Goal: Task Accomplishment & Management: Use online tool/utility

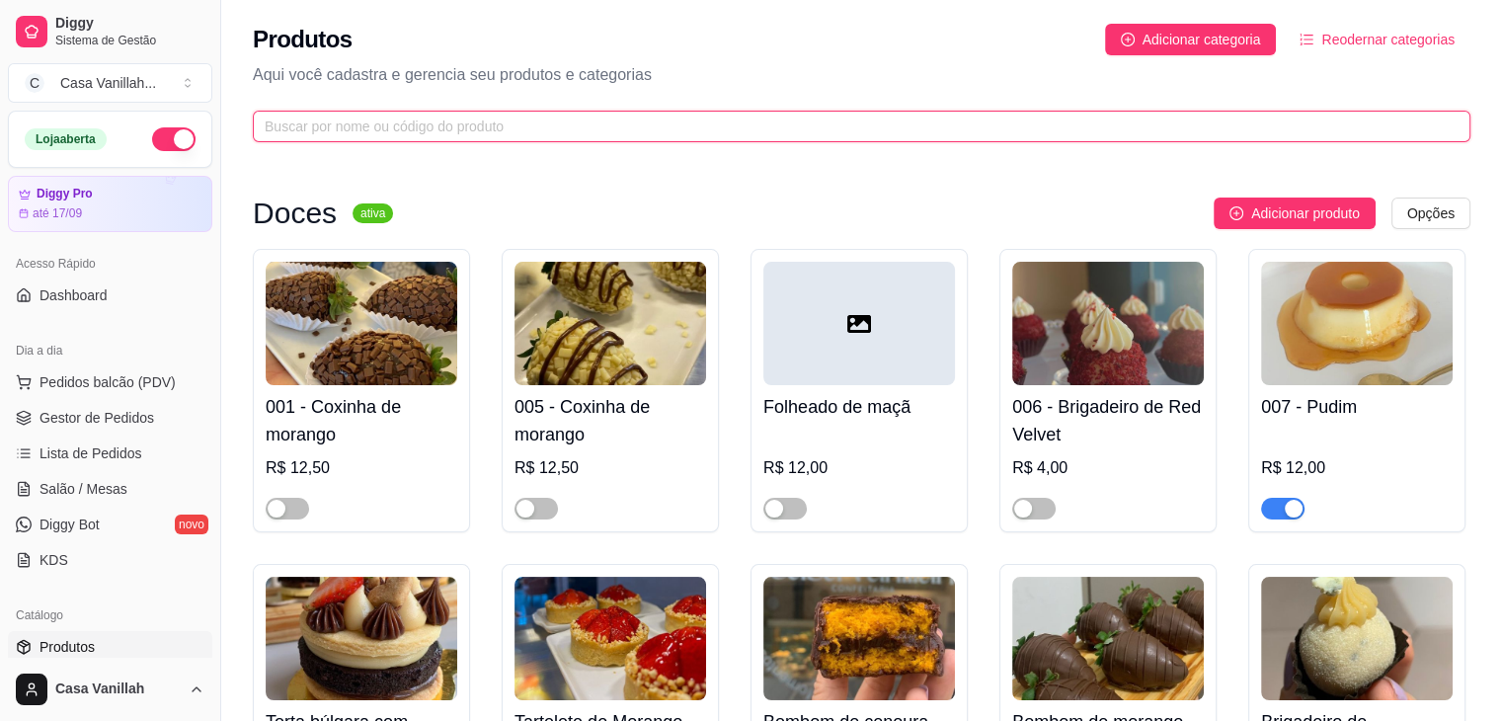
drag, startPoint x: 627, startPoint y: 123, endPoint x: 580, endPoint y: 111, distance: 49.1
click at [617, 124] on input "text" at bounding box center [854, 127] width 1178 height 22
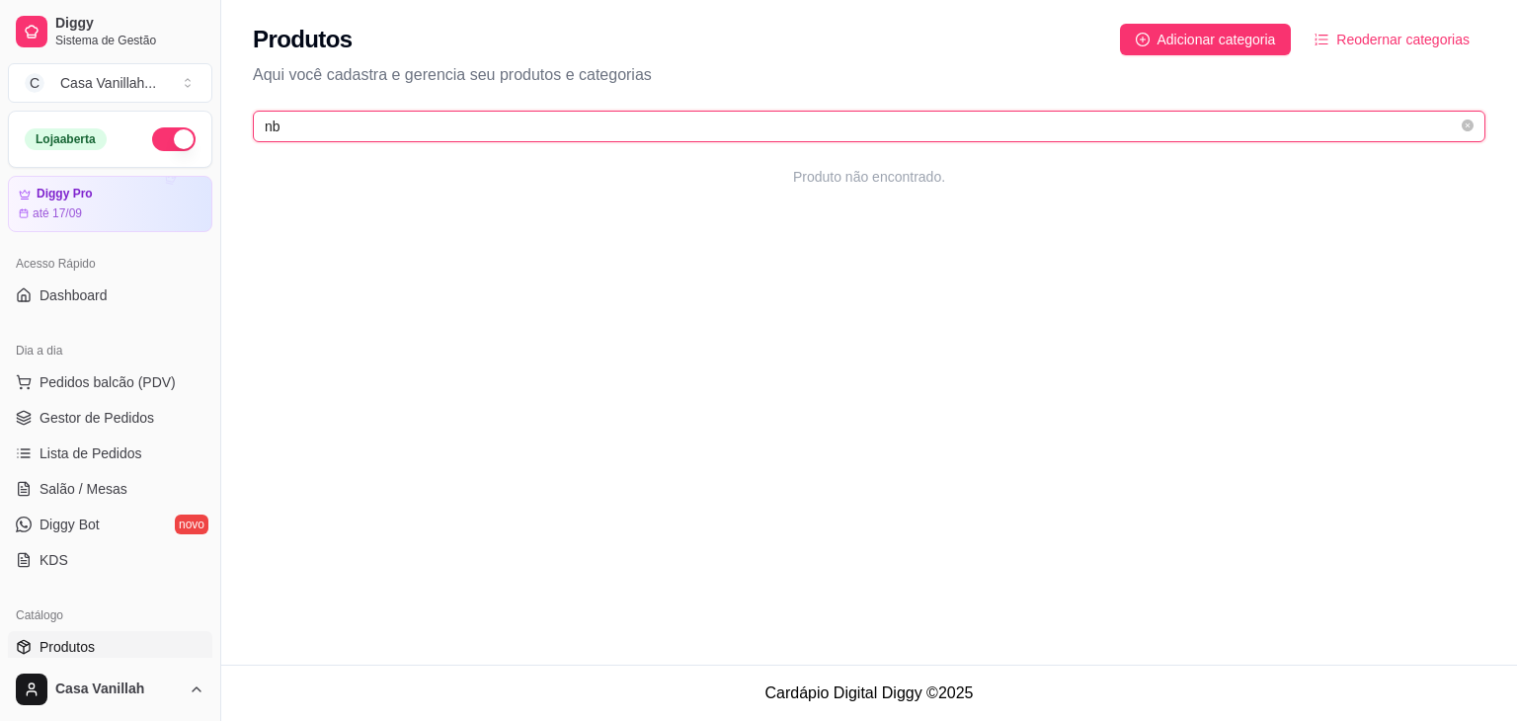
type input "n"
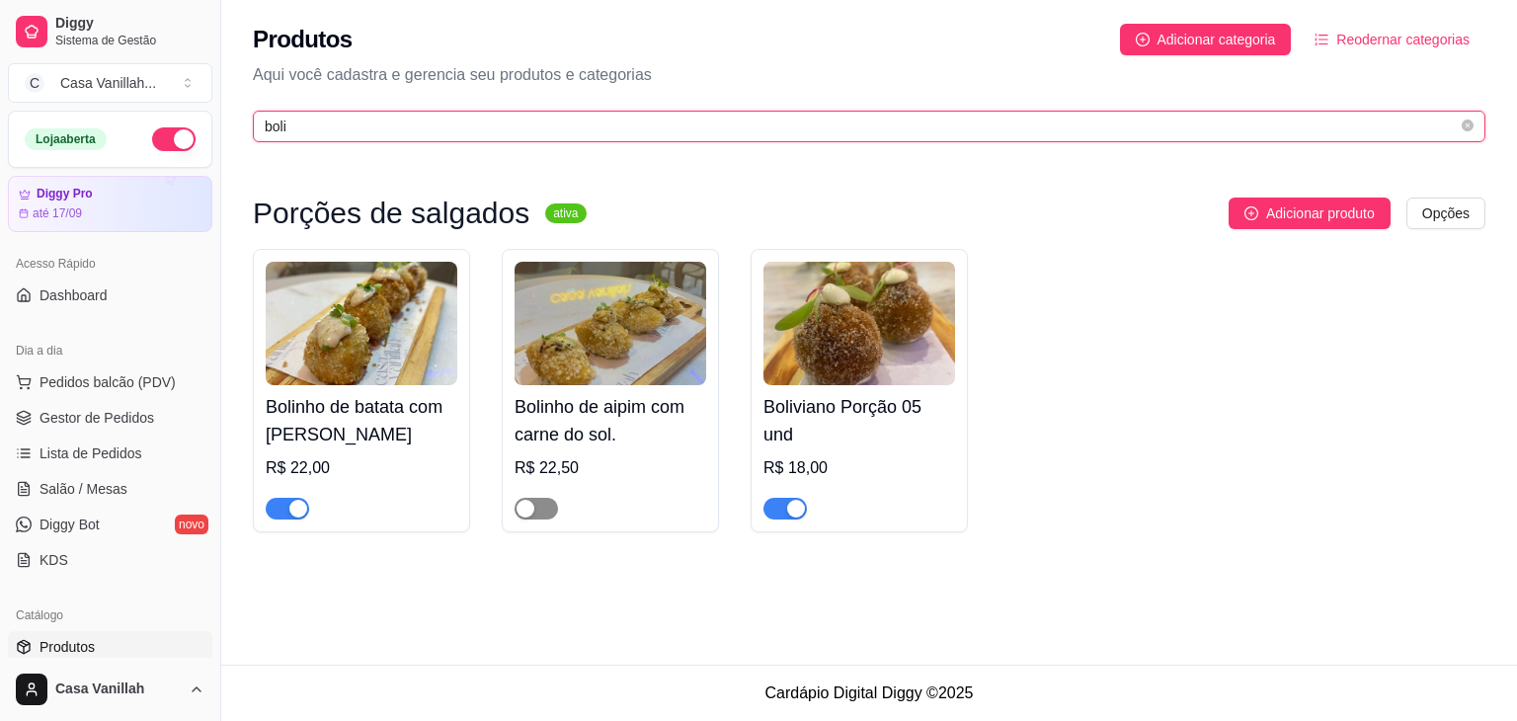
type input "boli"
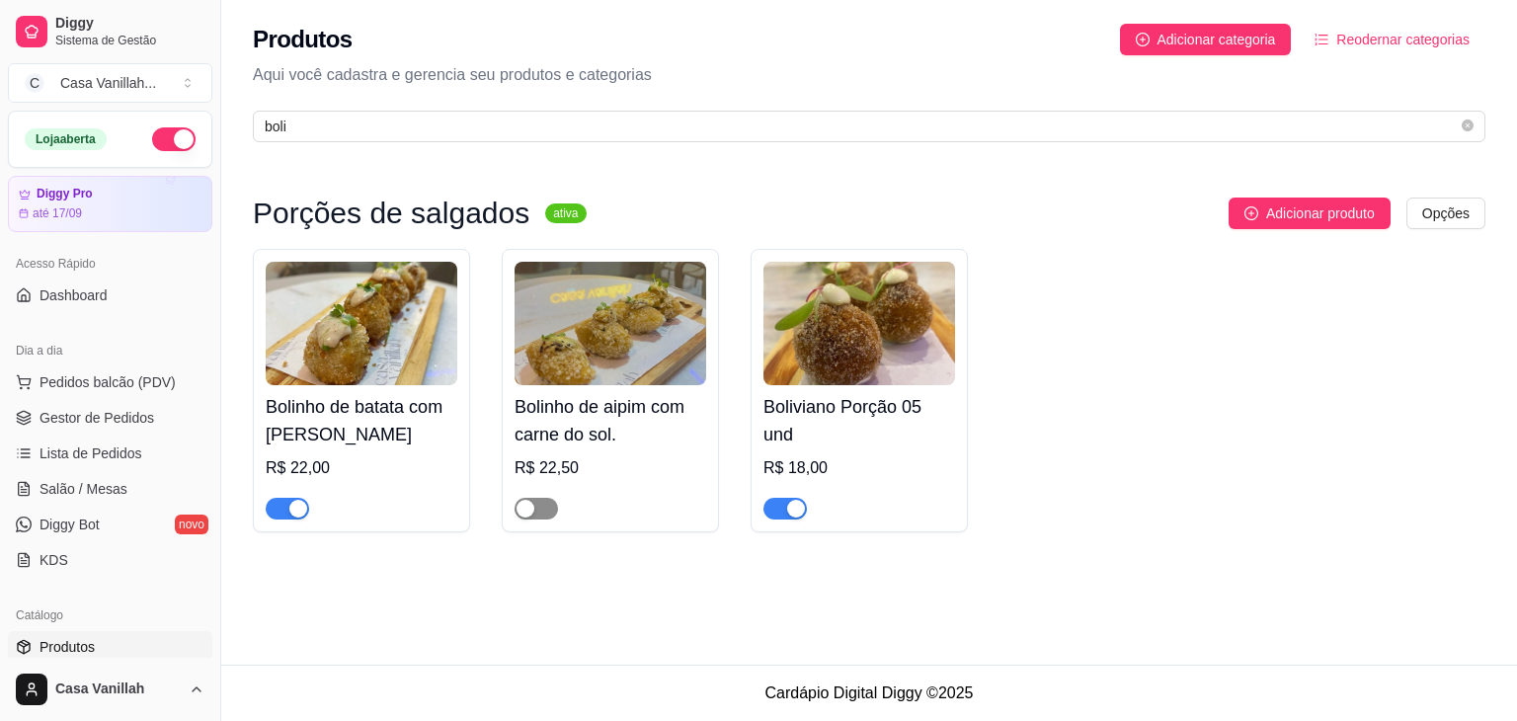
click at [532, 517] on button "button" at bounding box center [535, 509] width 43 height 22
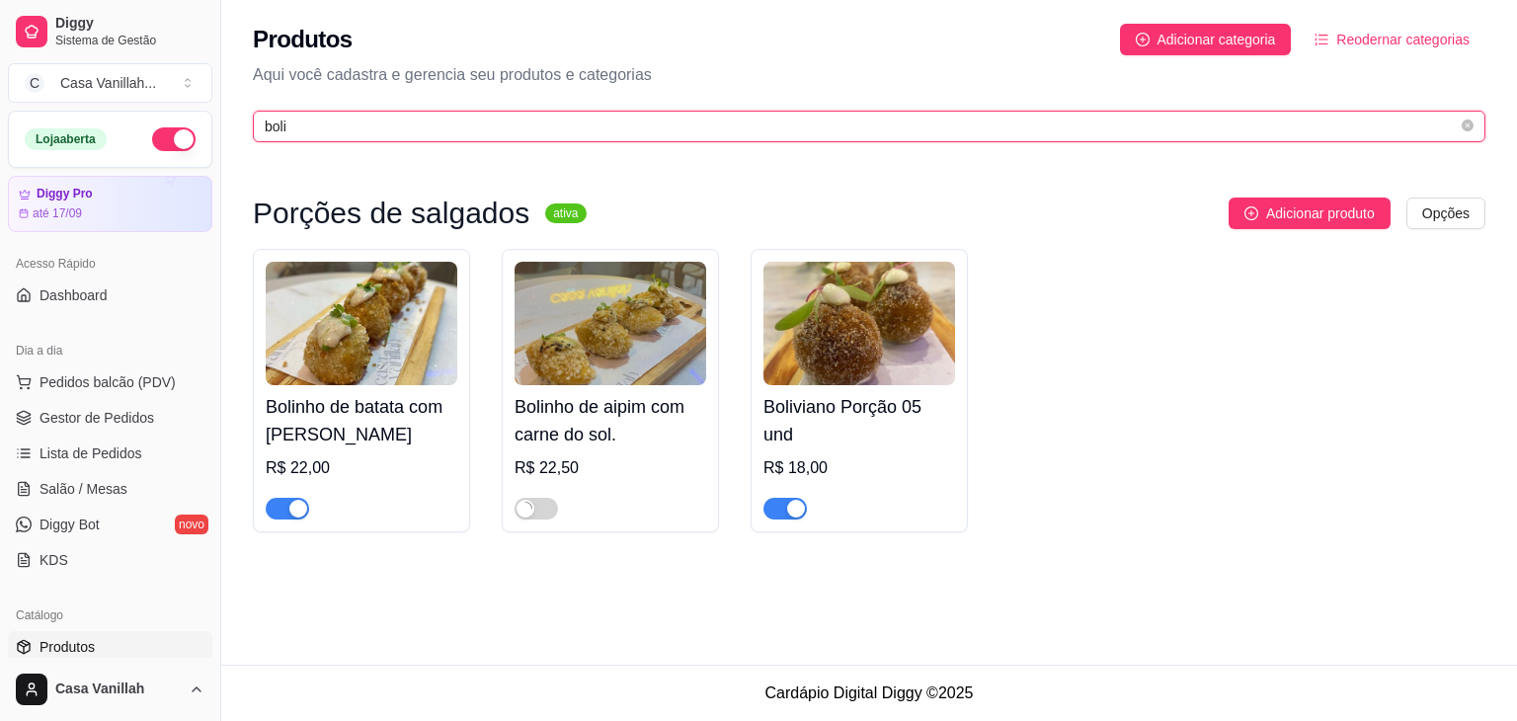
drag, startPoint x: 294, startPoint y: 128, endPoint x: 106, endPoint y: 108, distance: 189.7
click at [107, 108] on div "Diggy Sistema de Gestão C Casa Vanillah ... Loja aberta Diggy Pro até 17/09 Ace…" at bounding box center [758, 360] width 1517 height 721
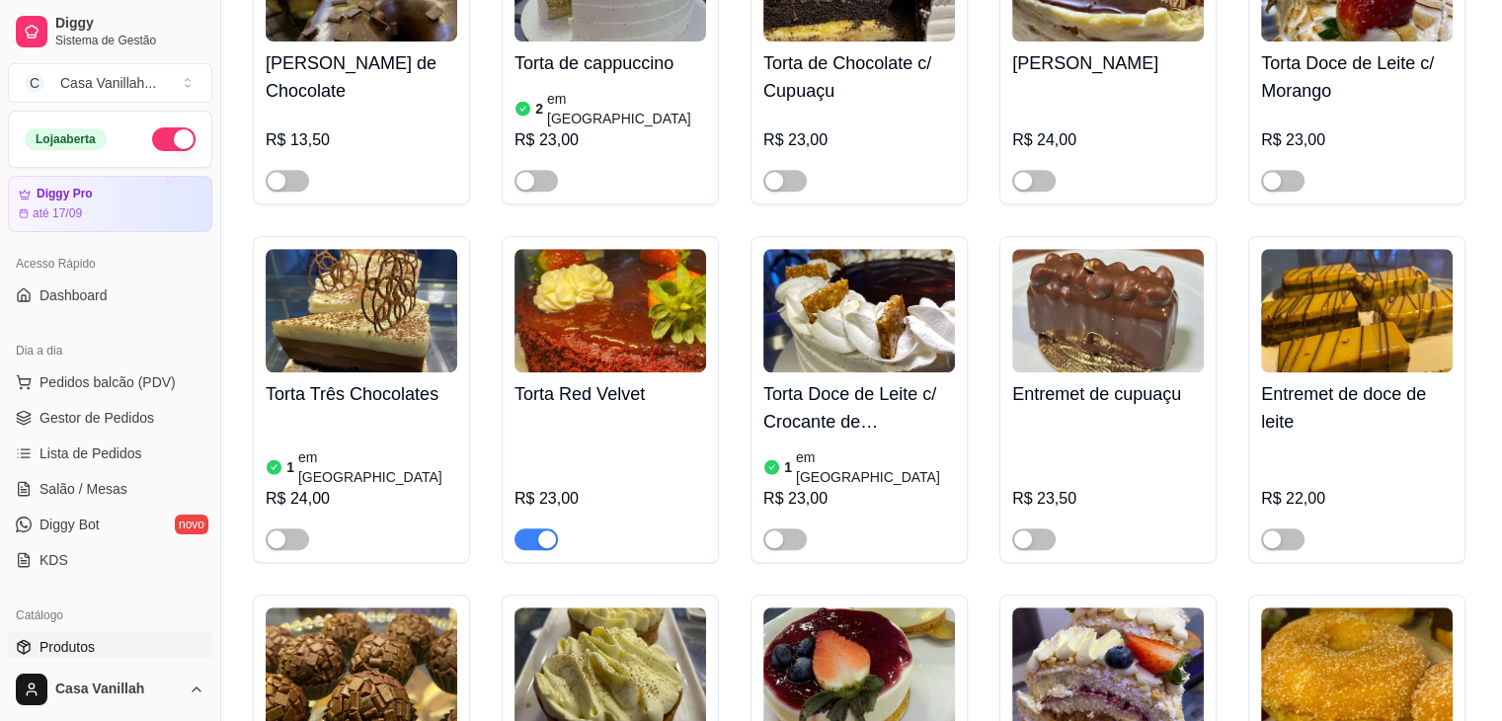
scroll to position [1382, 0]
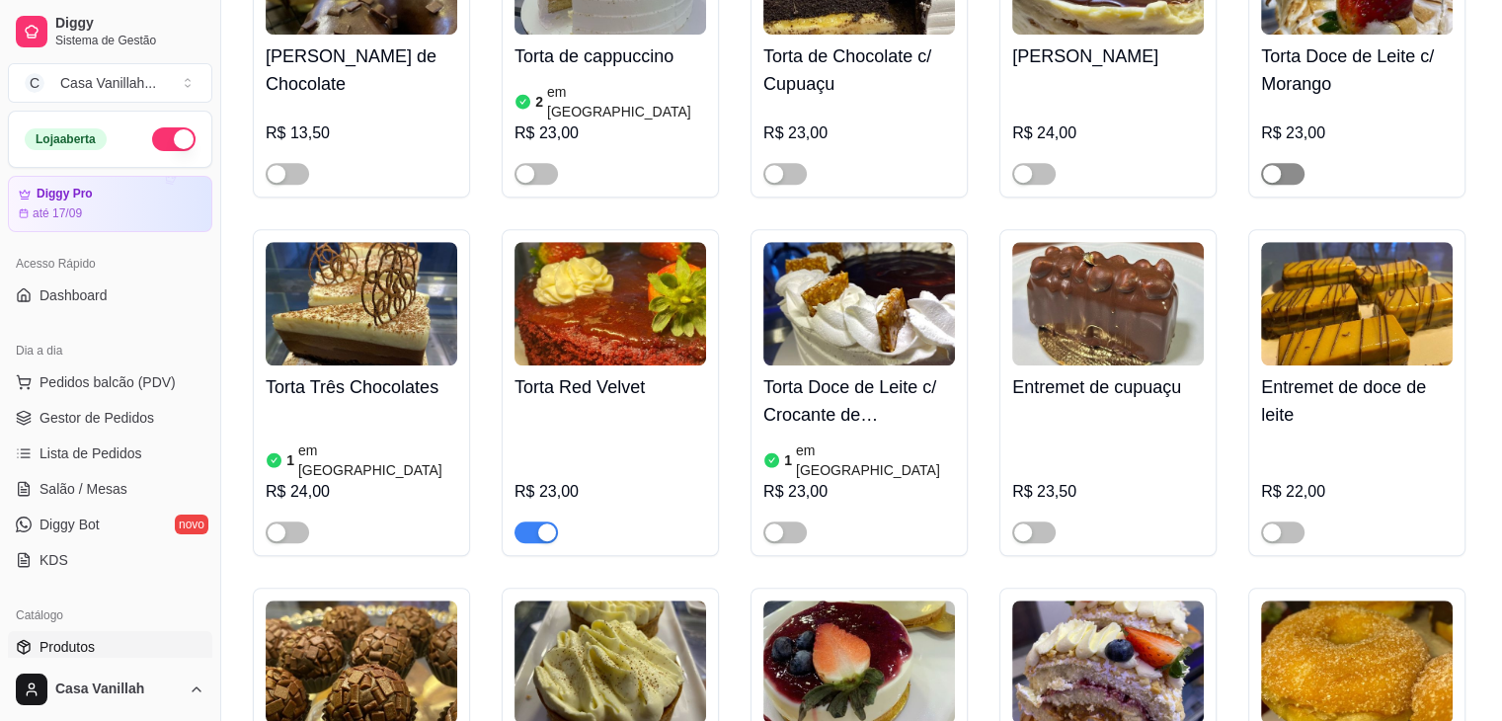
click at [1287, 163] on span "button" at bounding box center [1282, 174] width 43 height 22
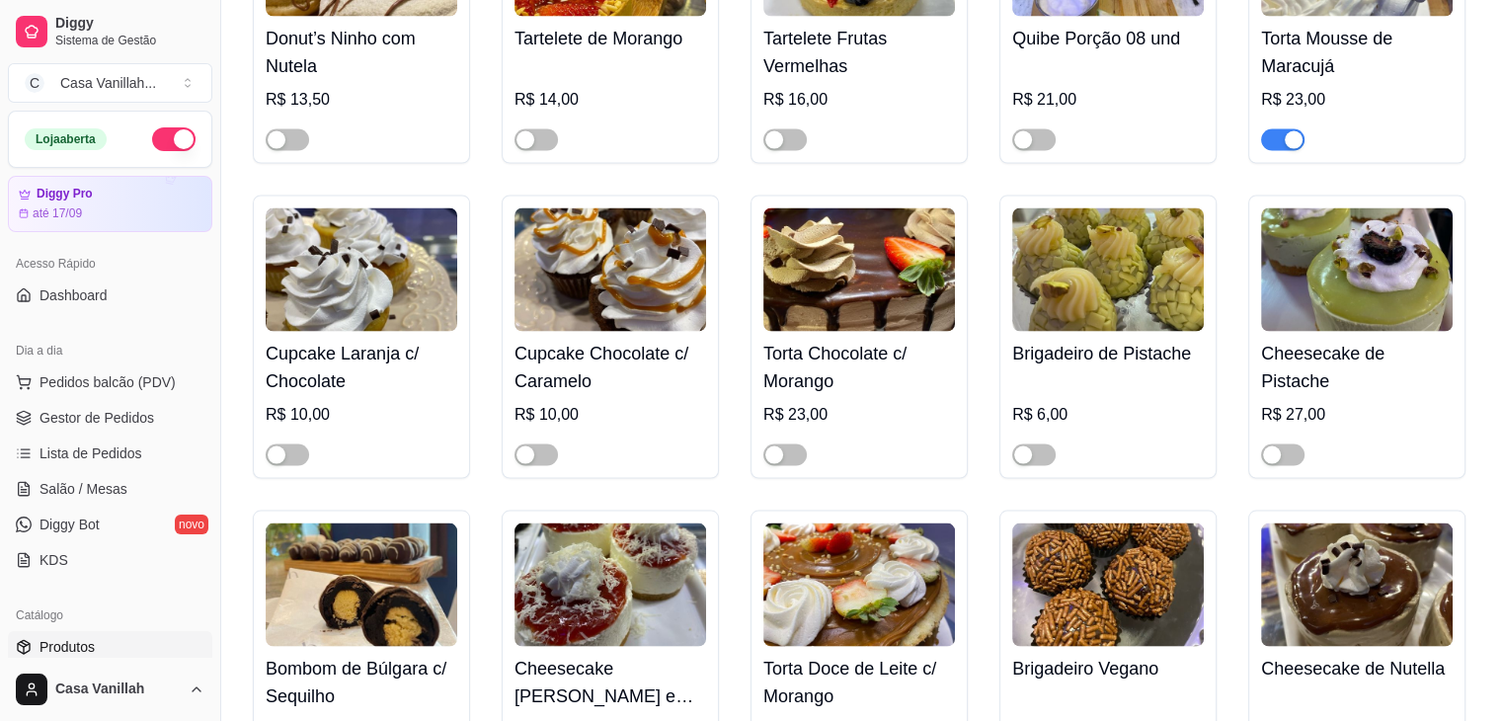
scroll to position [3851, 0]
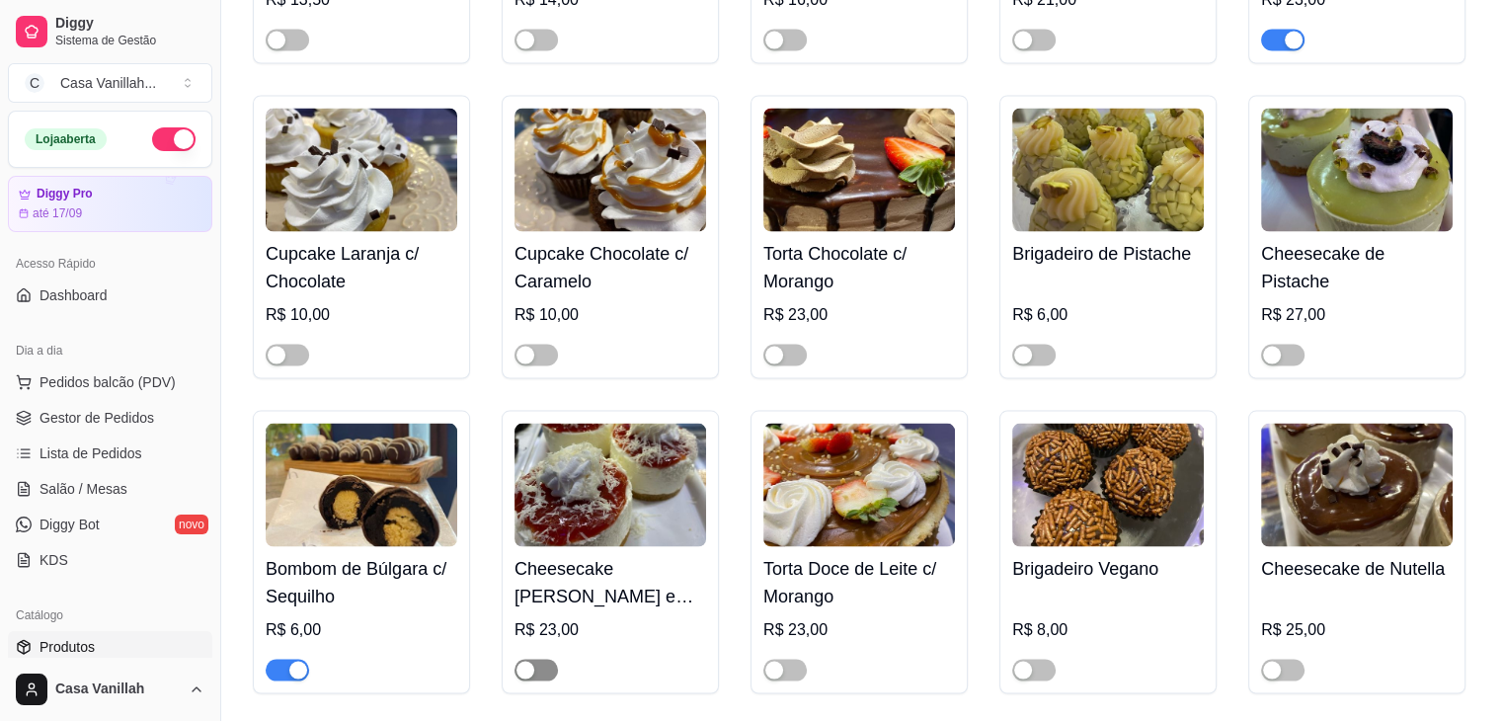
click at [533, 662] on div "button" at bounding box center [525, 671] width 18 height 18
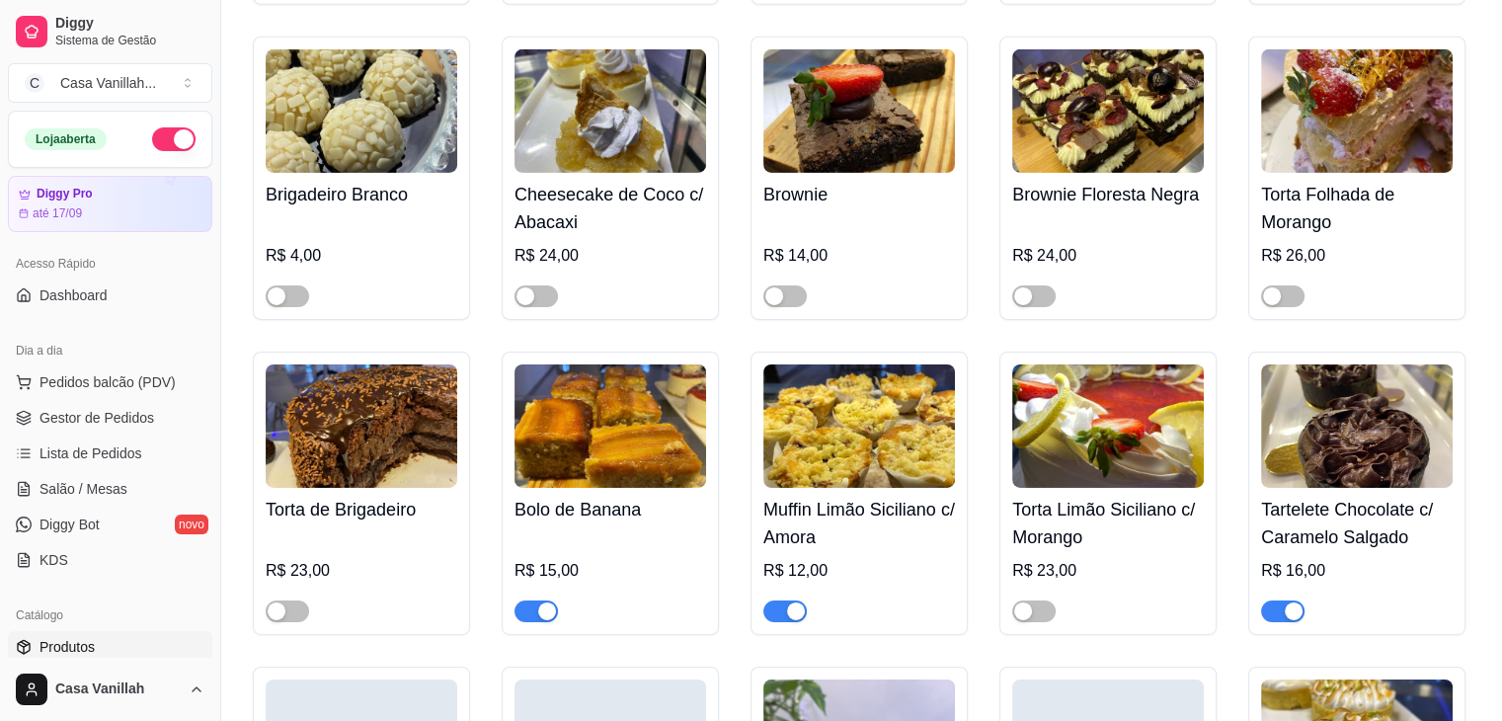
scroll to position [6616, 0]
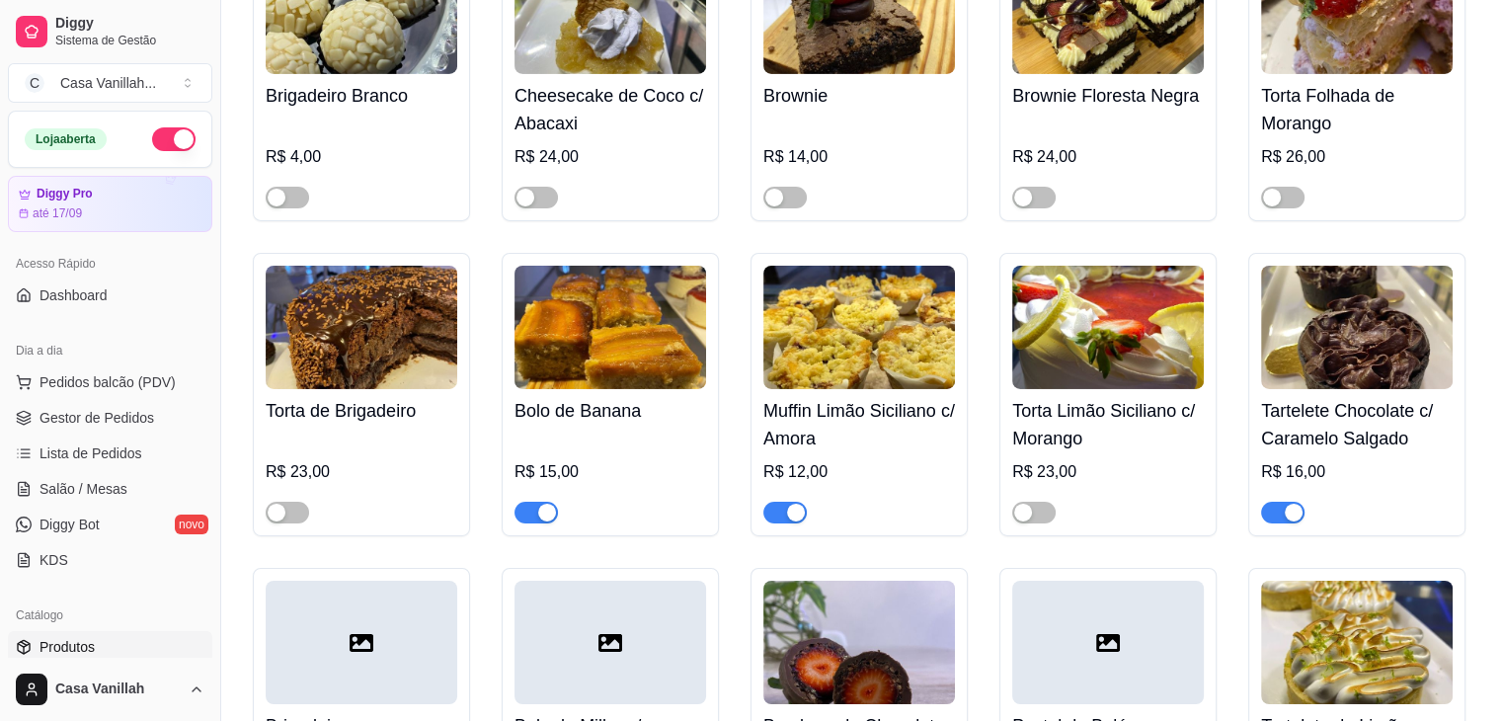
click at [527, 502] on span "button" at bounding box center [535, 513] width 43 height 22
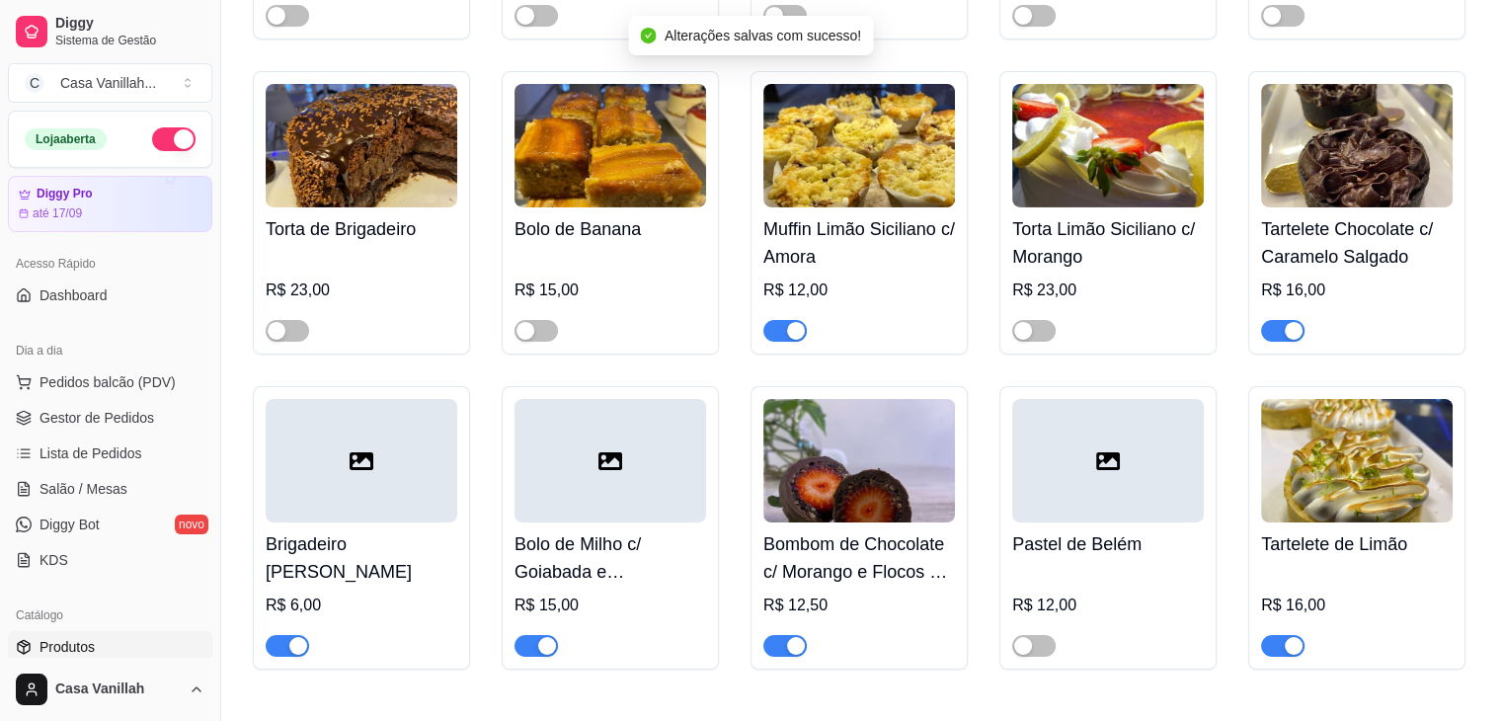
scroll to position [6813, 0]
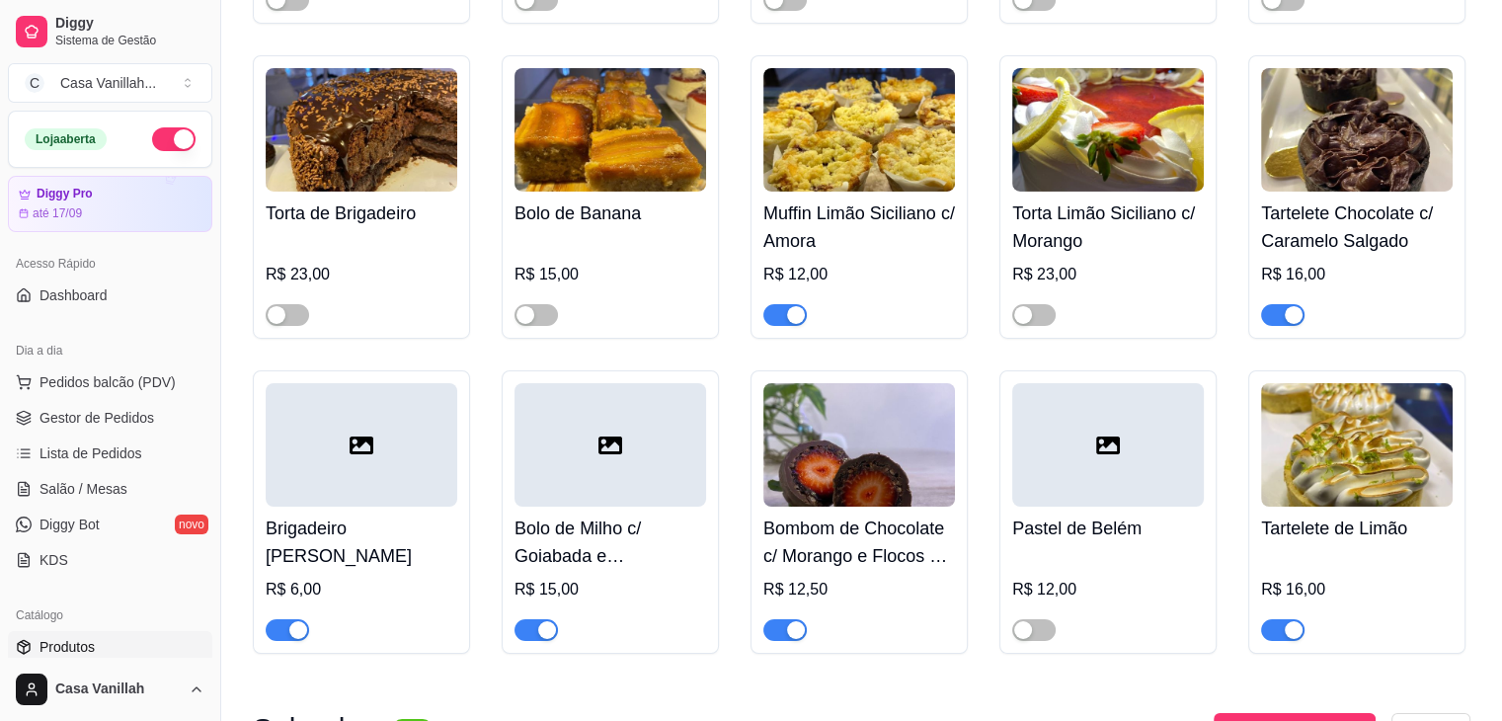
click at [791, 621] on div "button" at bounding box center [796, 630] width 18 height 18
click at [1273, 619] on span "button" at bounding box center [1282, 630] width 43 height 22
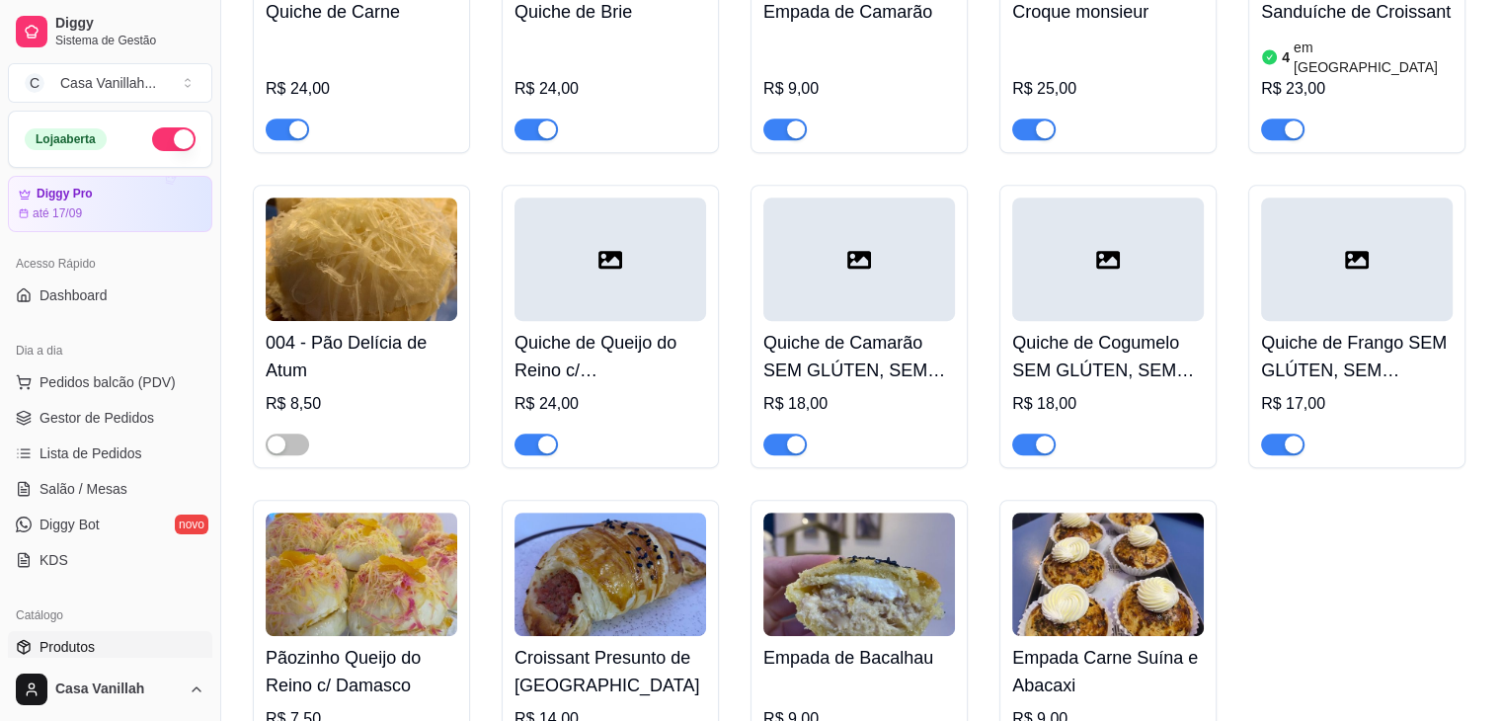
scroll to position [8393, 0]
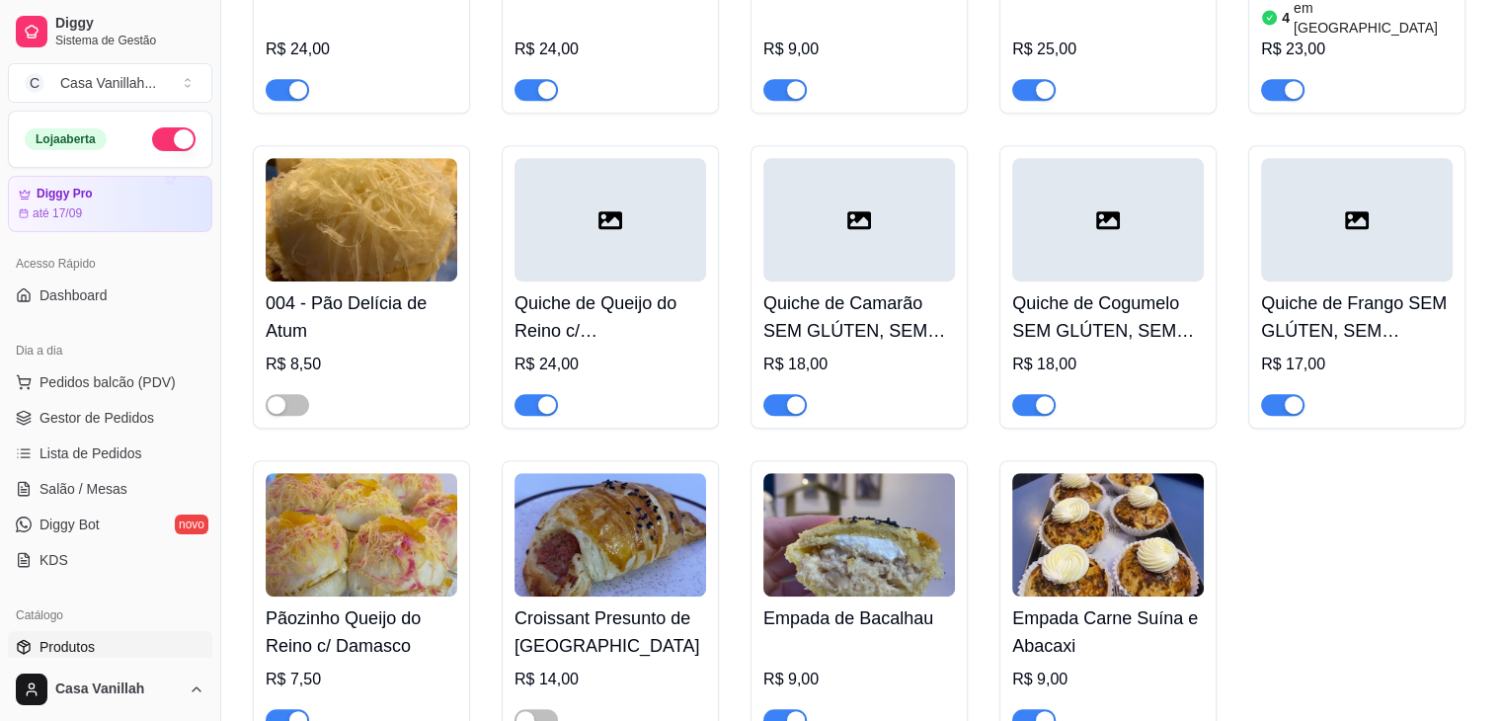
click at [283, 709] on span "button" at bounding box center [287, 720] width 43 height 22
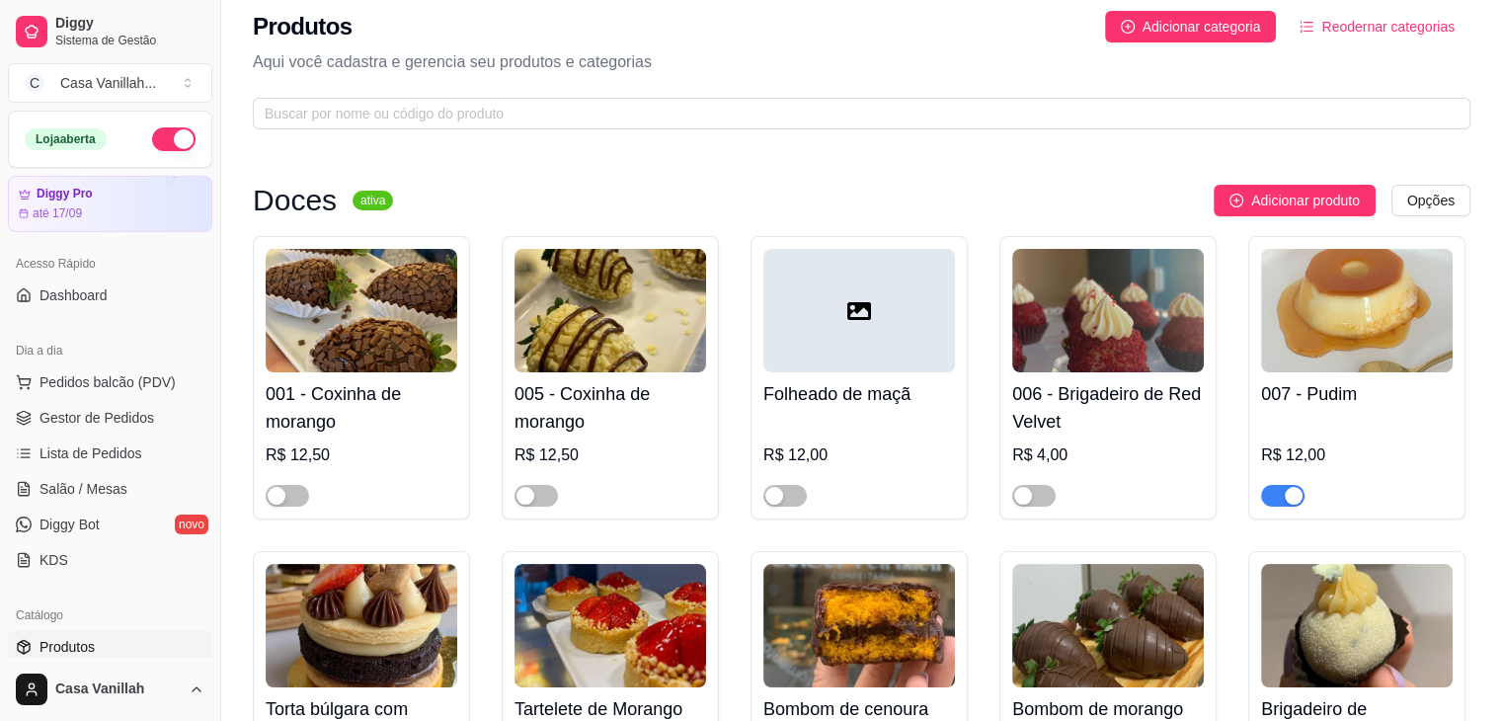
scroll to position [0, 0]
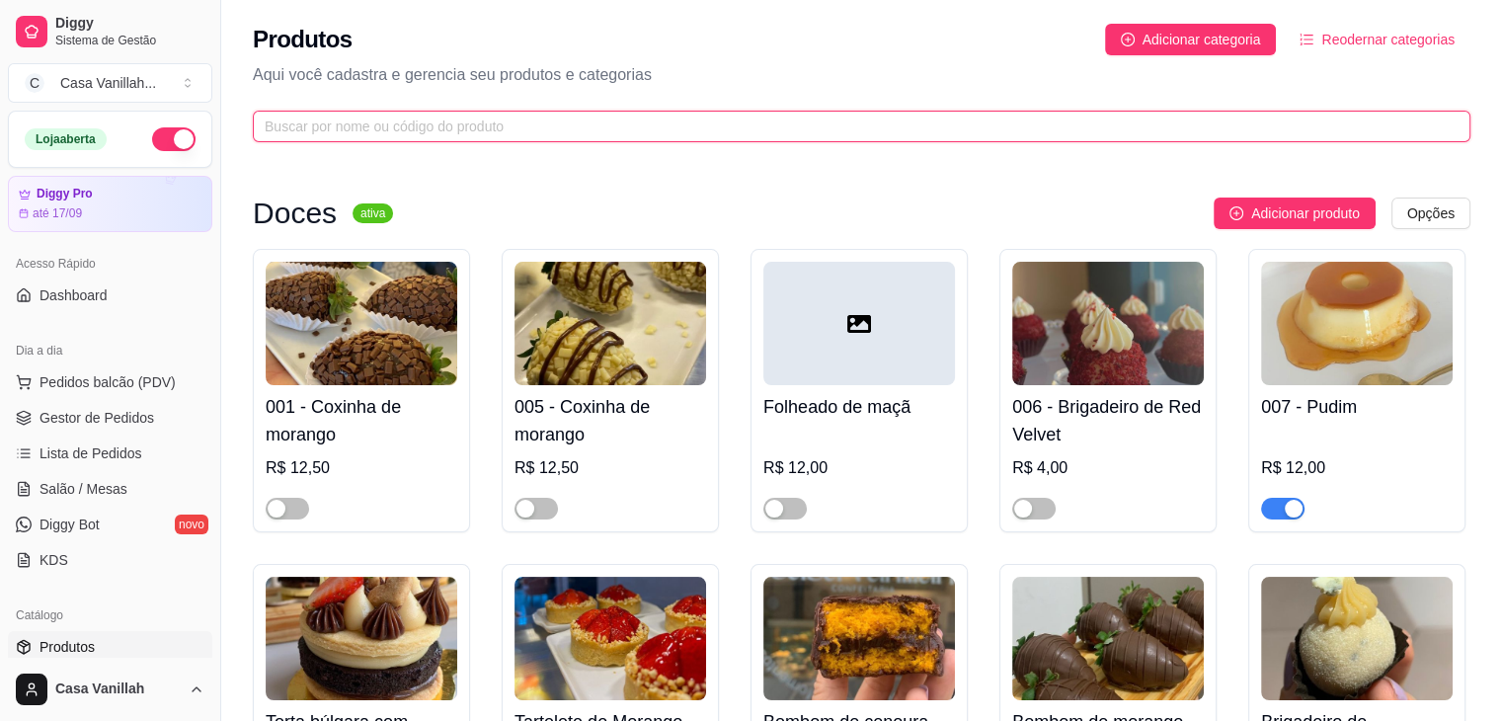
click at [276, 132] on input "text" at bounding box center [854, 127] width 1178 height 22
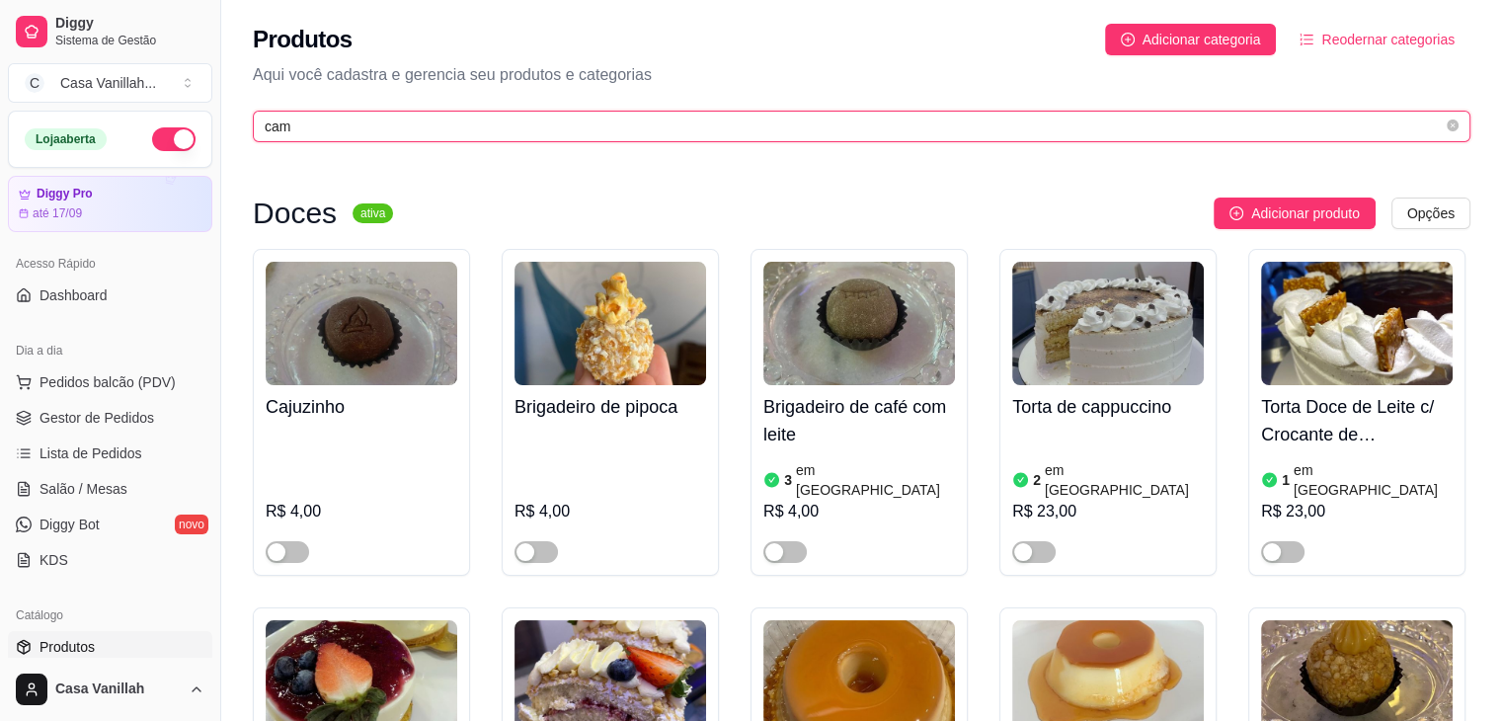
type input "cama"
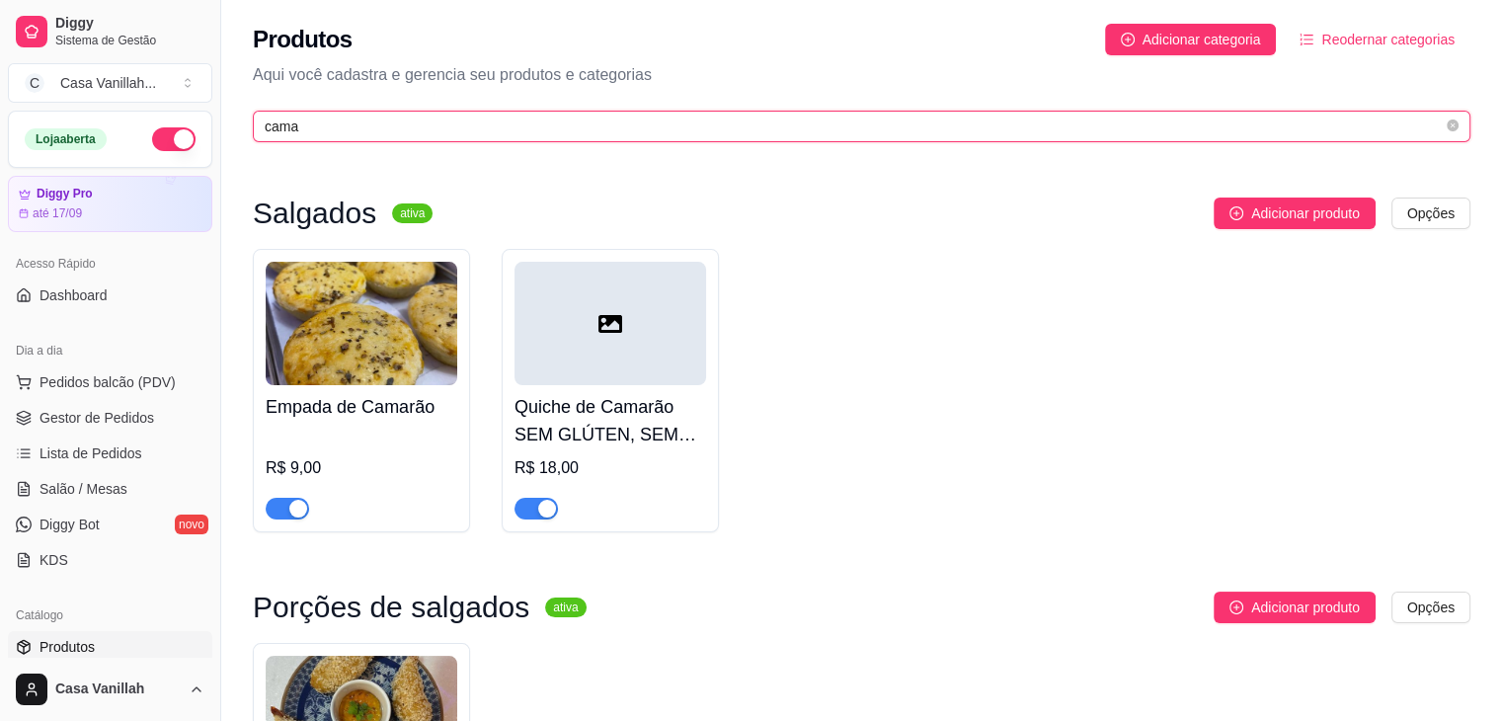
drag, startPoint x: 312, startPoint y: 120, endPoint x: 217, endPoint y: 118, distance: 94.8
click at [218, 117] on div "Diggy Sistema de Gestão C Casa Vanillah ... Loja aberta Diggy Pro até 17/09 Ace…" at bounding box center [751, 499] width 1502 height 998
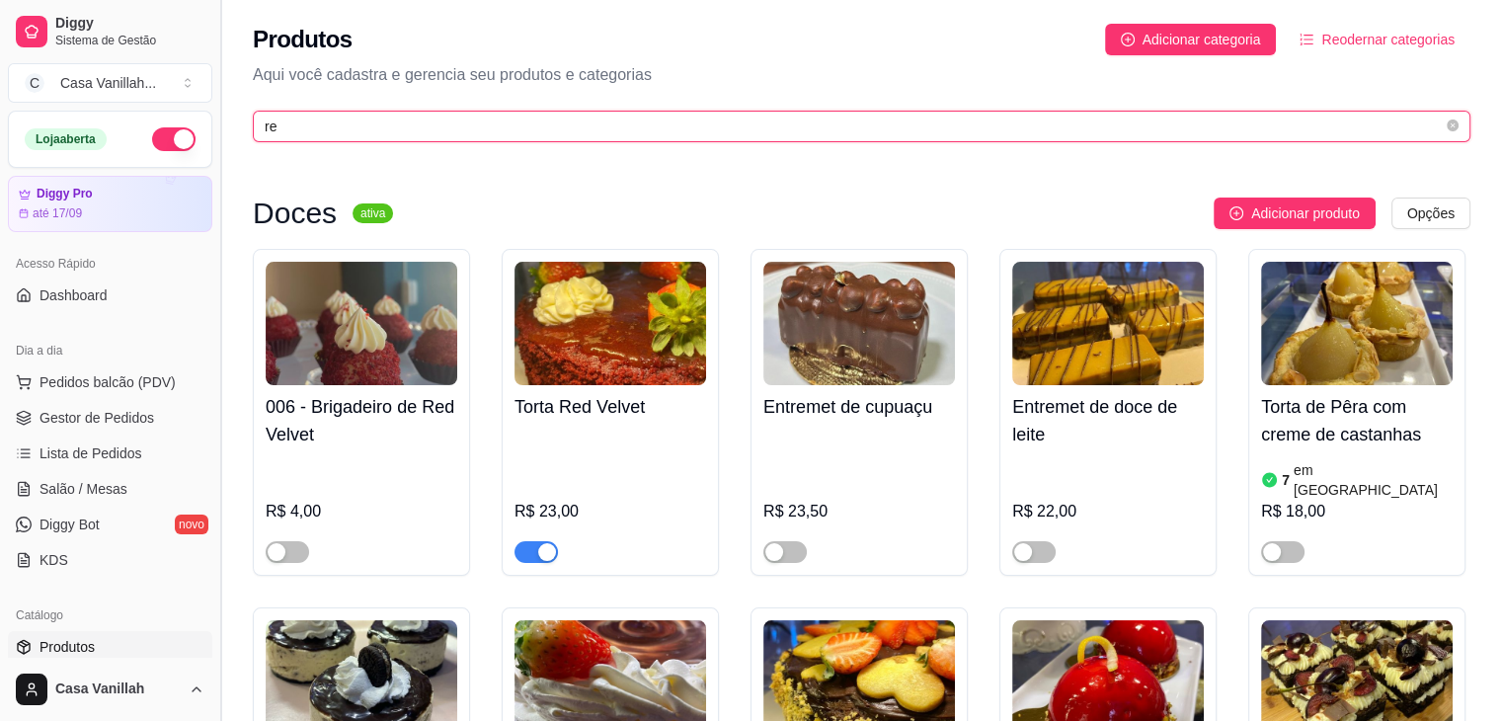
type input "red"
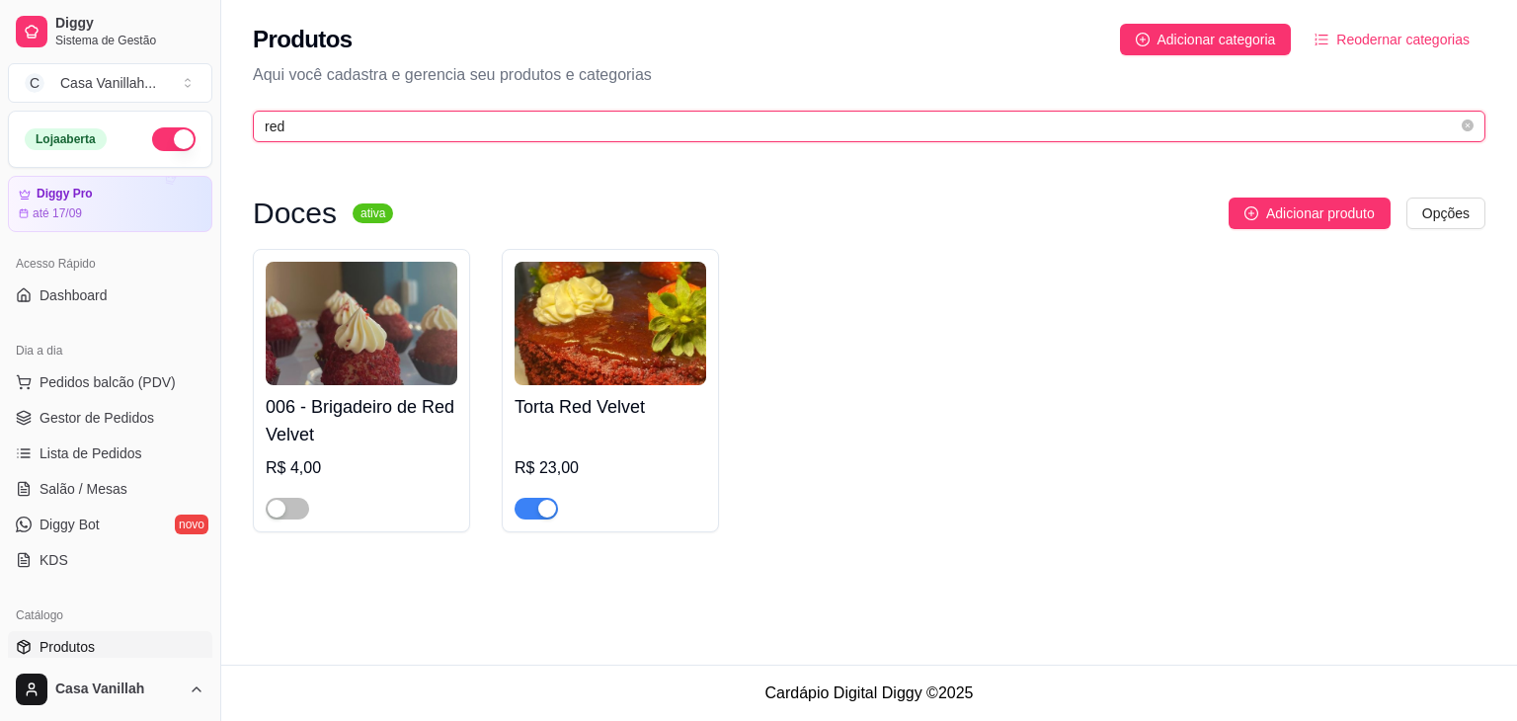
drag, startPoint x: 292, startPoint y: 135, endPoint x: 146, endPoint y: 122, distance: 146.7
click at [156, 118] on div "Diggy Sistema de Gestão C Casa Vanillah ... Loja aberta Diggy Pro até 17/09 Ace…" at bounding box center [758, 360] width 1517 height 721
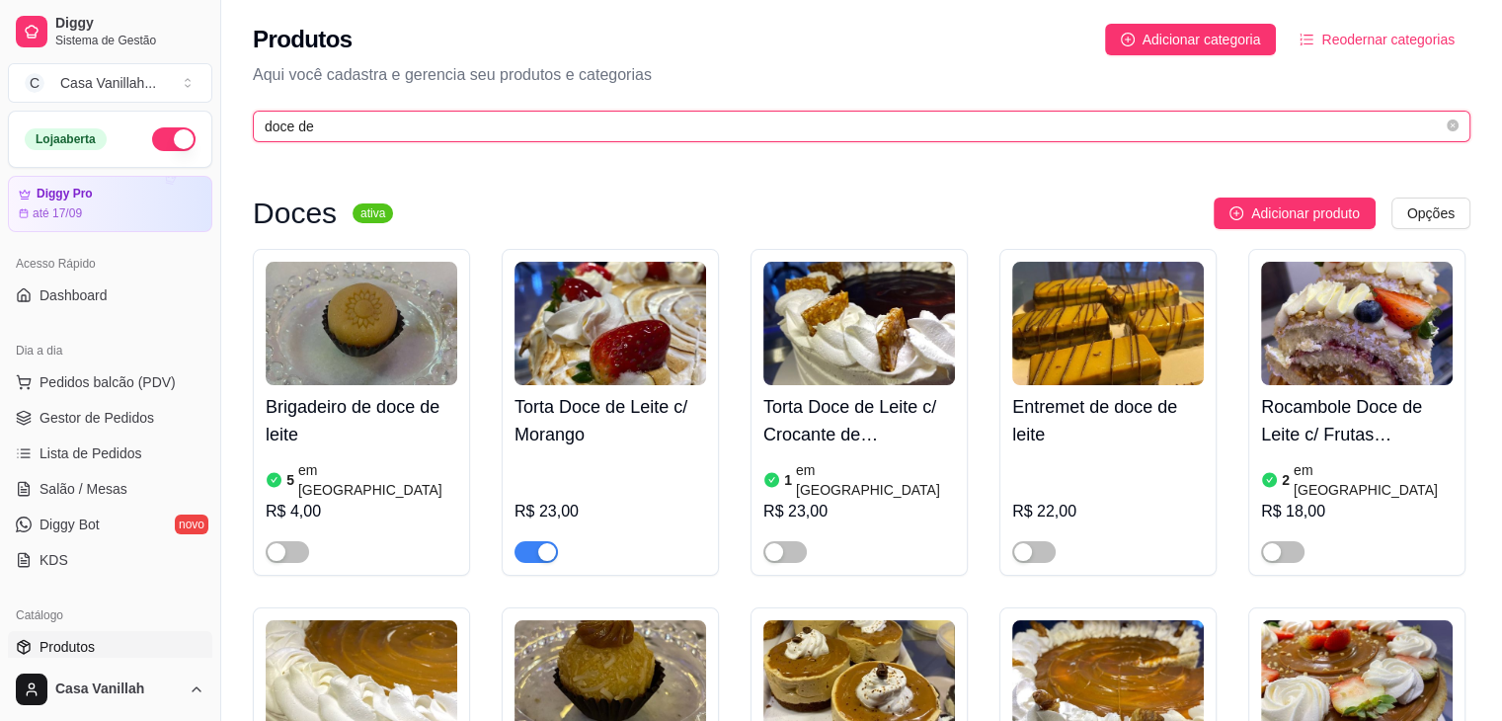
type input "doce de"
drag, startPoint x: 339, startPoint y: 128, endPoint x: 195, endPoint y: 135, distance: 144.3
click at [195, 135] on div "Diggy Sistema de Gestão C Casa Vanillah ... Loja aberta Diggy Pro até 17/09 Ace…" at bounding box center [751, 652] width 1502 height 1305
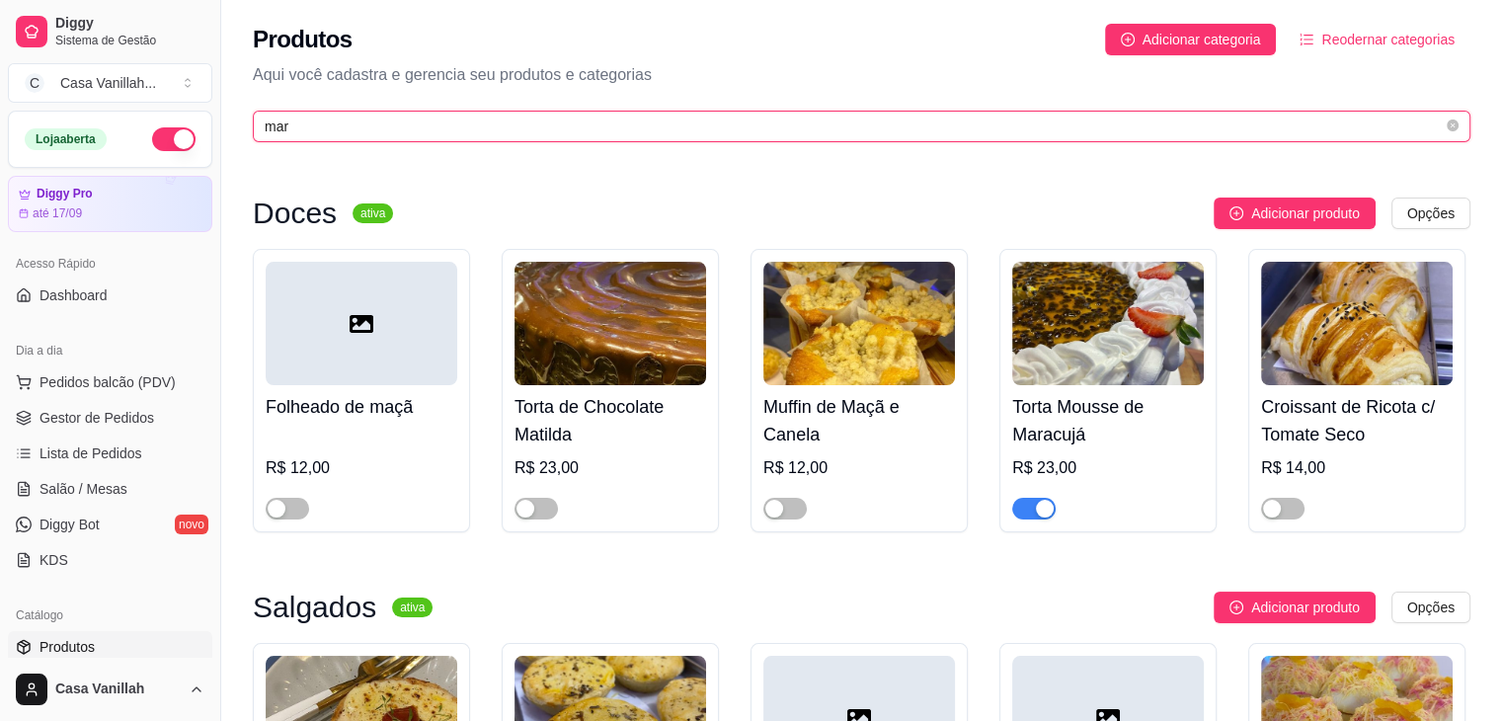
type input "mara"
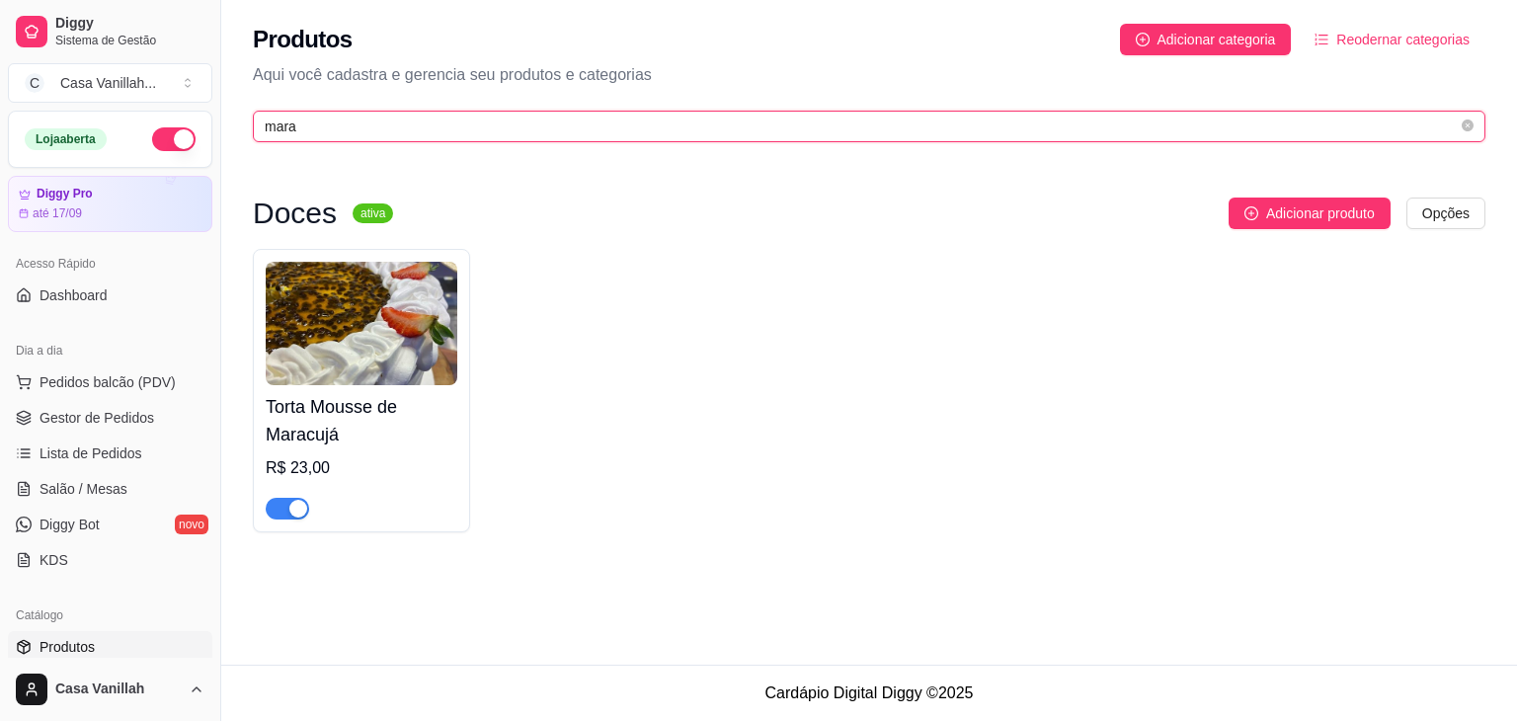
drag, startPoint x: 270, startPoint y: 127, endPoint x: 175, endPoint y: 119, distance: 95.1
click at [175, 119] on div "Diggy Sistema de Gestão C Casa Vanillah ... Loja aberta Diggy Pro até 17/09 Ace…" at bounding box center [758, 360] width 1517 height 721
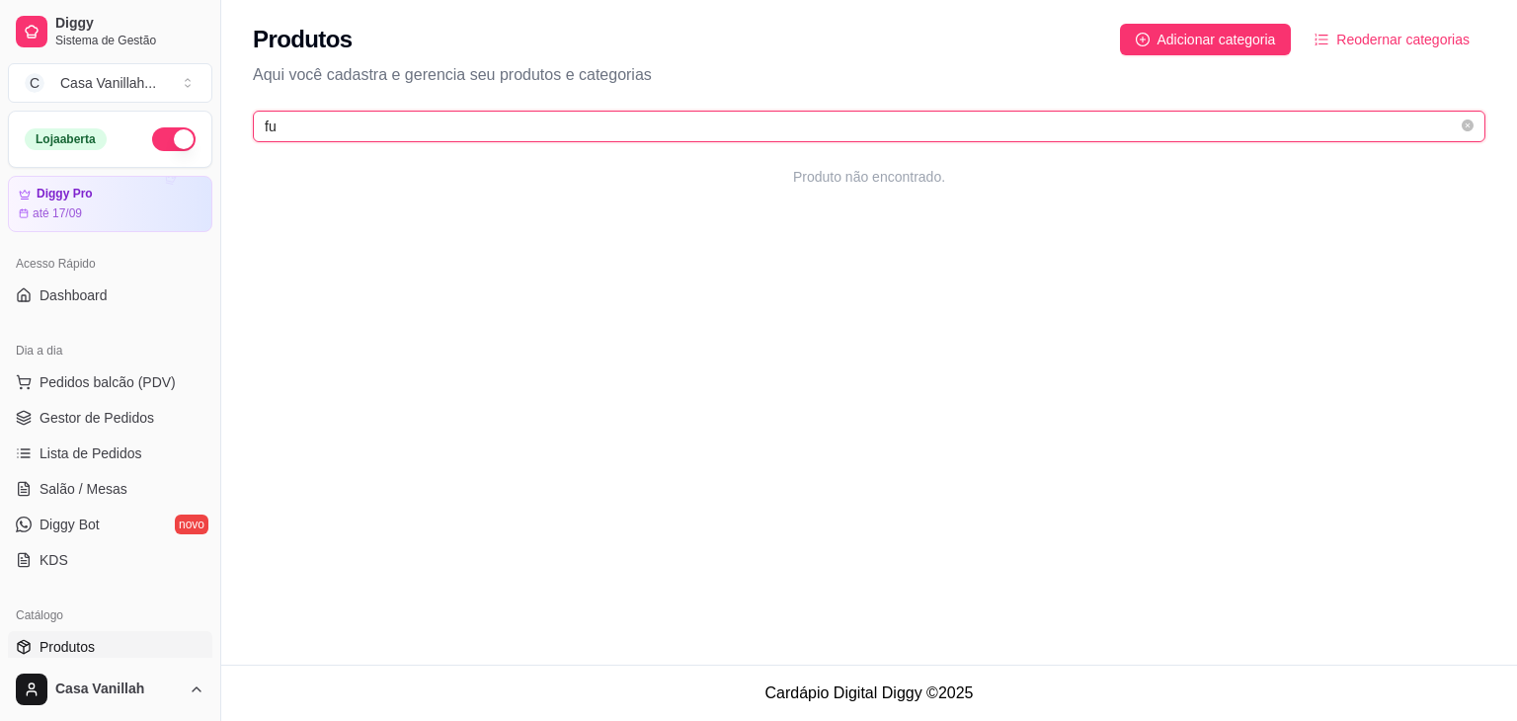
type input "f"
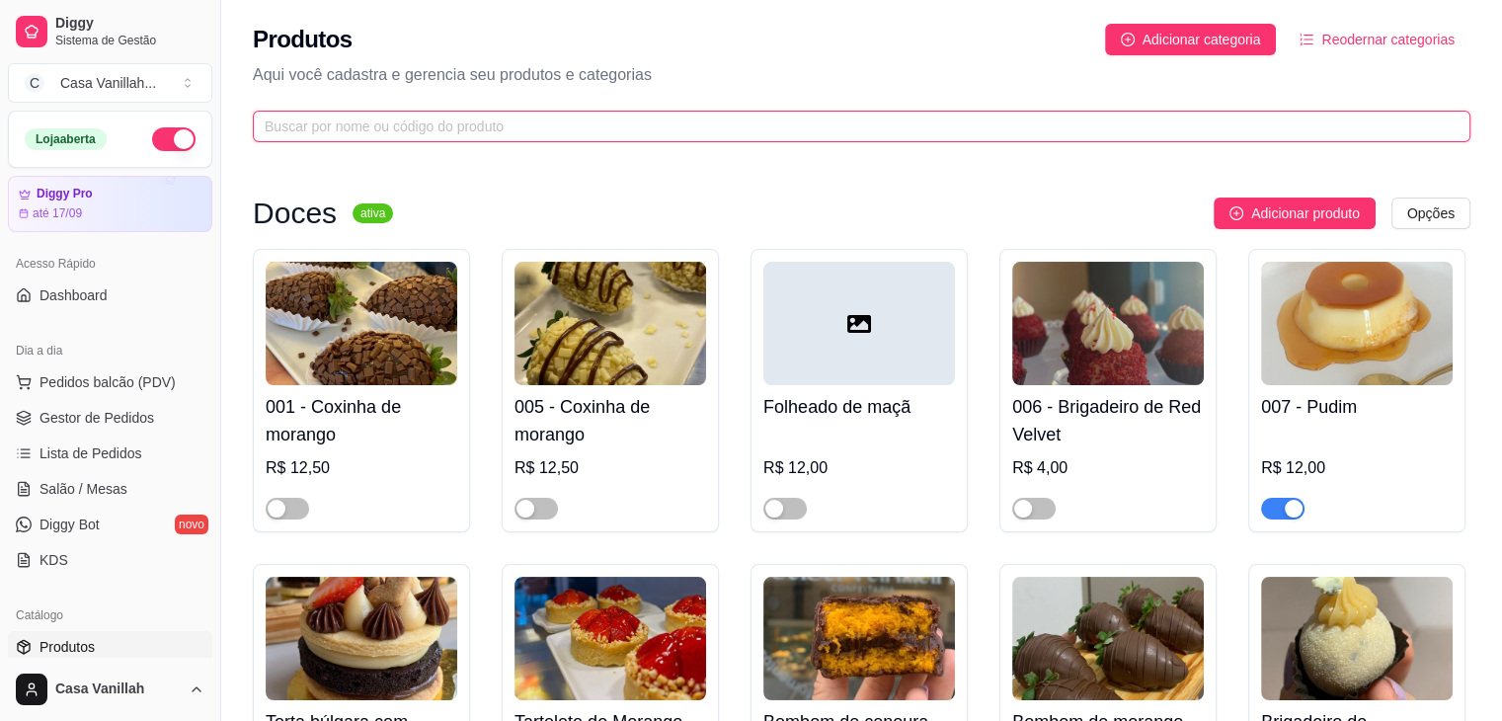
drag, startPoint x: 596, startPoint y: 134, endPoint x: 521, endPoint y: 135, distance: 75.1
click at [592, 133] on input "text" at bounding box center [854, 127] width 1178 height 22
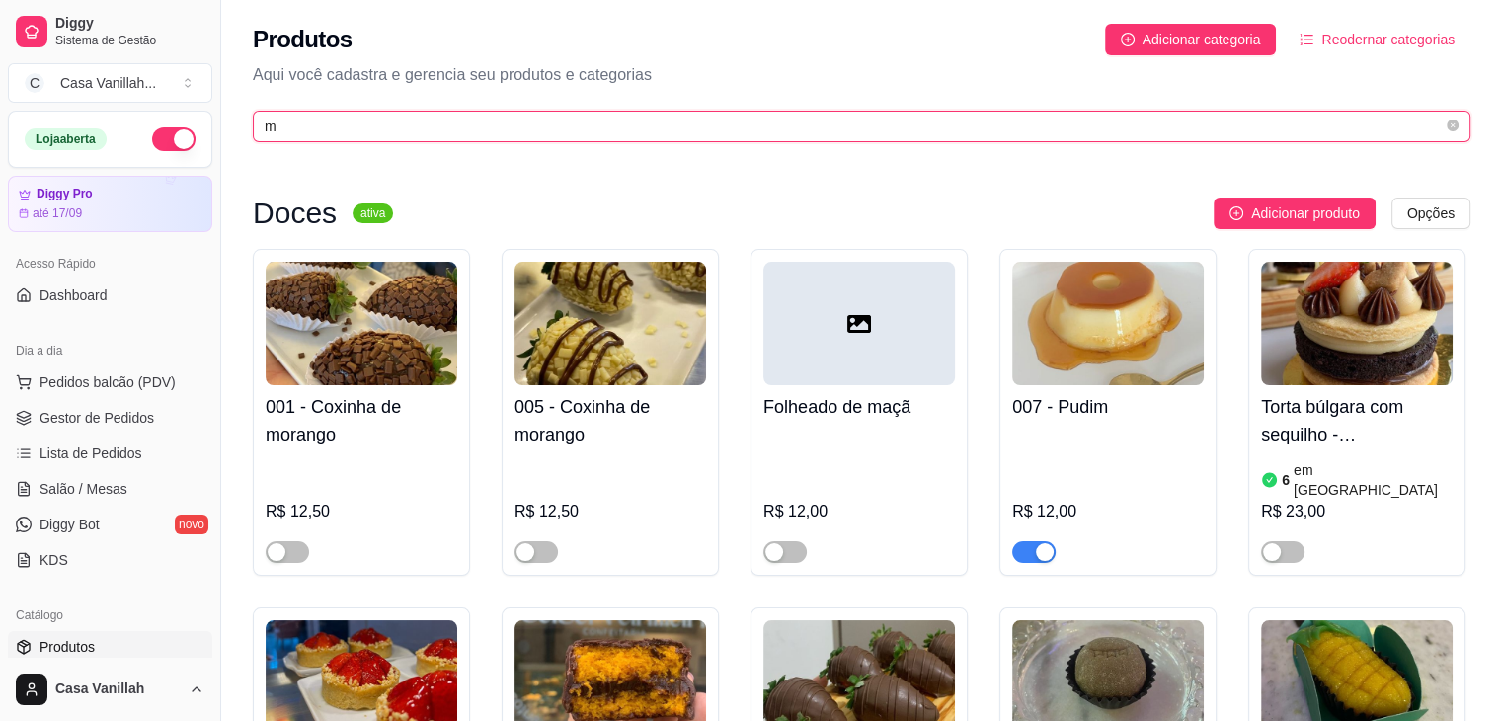
type input "mi"
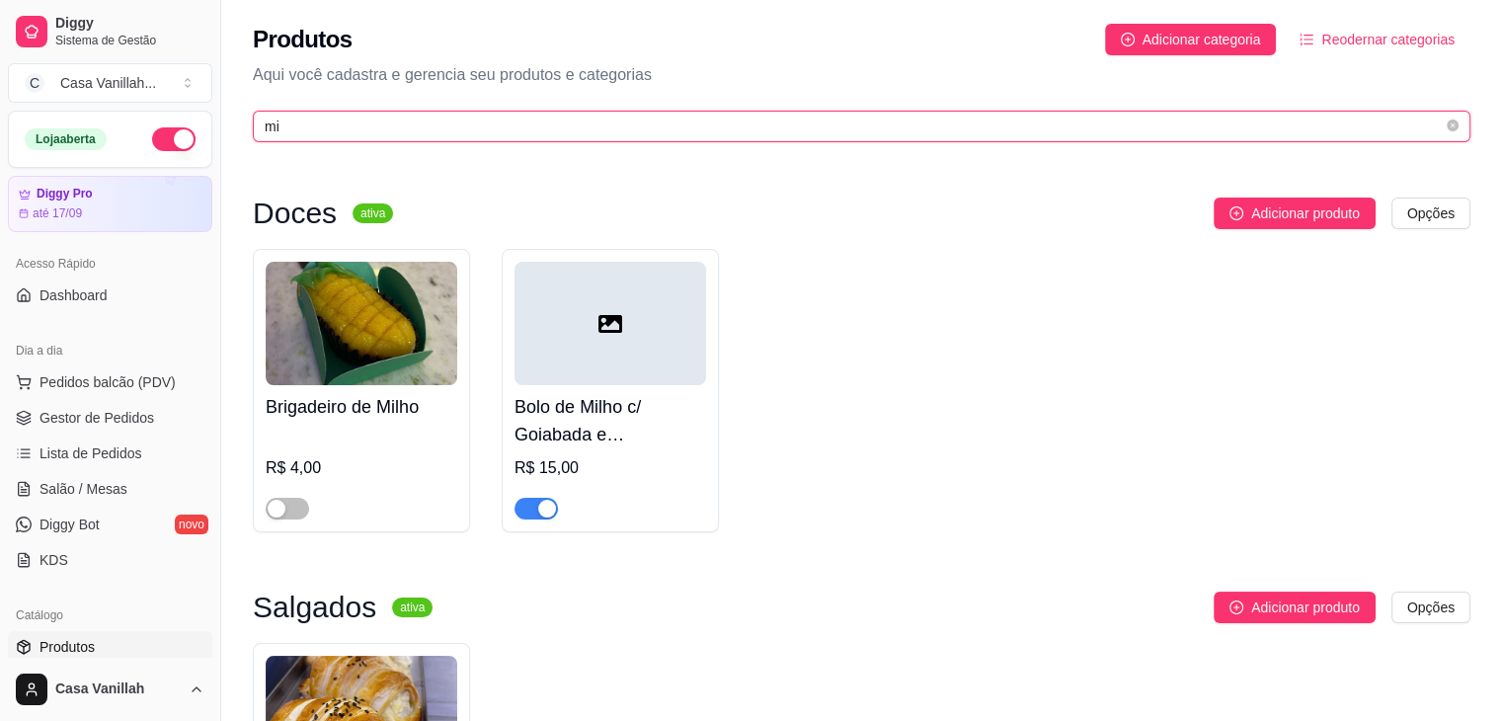
drag, startPoint x: 280, startPoint y: 123, endPoint x: 252, endPoint y: 122, distance: 28.7
click at [252, 122] on div "Produtos Adicionar categoria Reodernar categorias Aqui você cadastra e gerencia…" at bounding box center [861, 77] width 1281 height 154
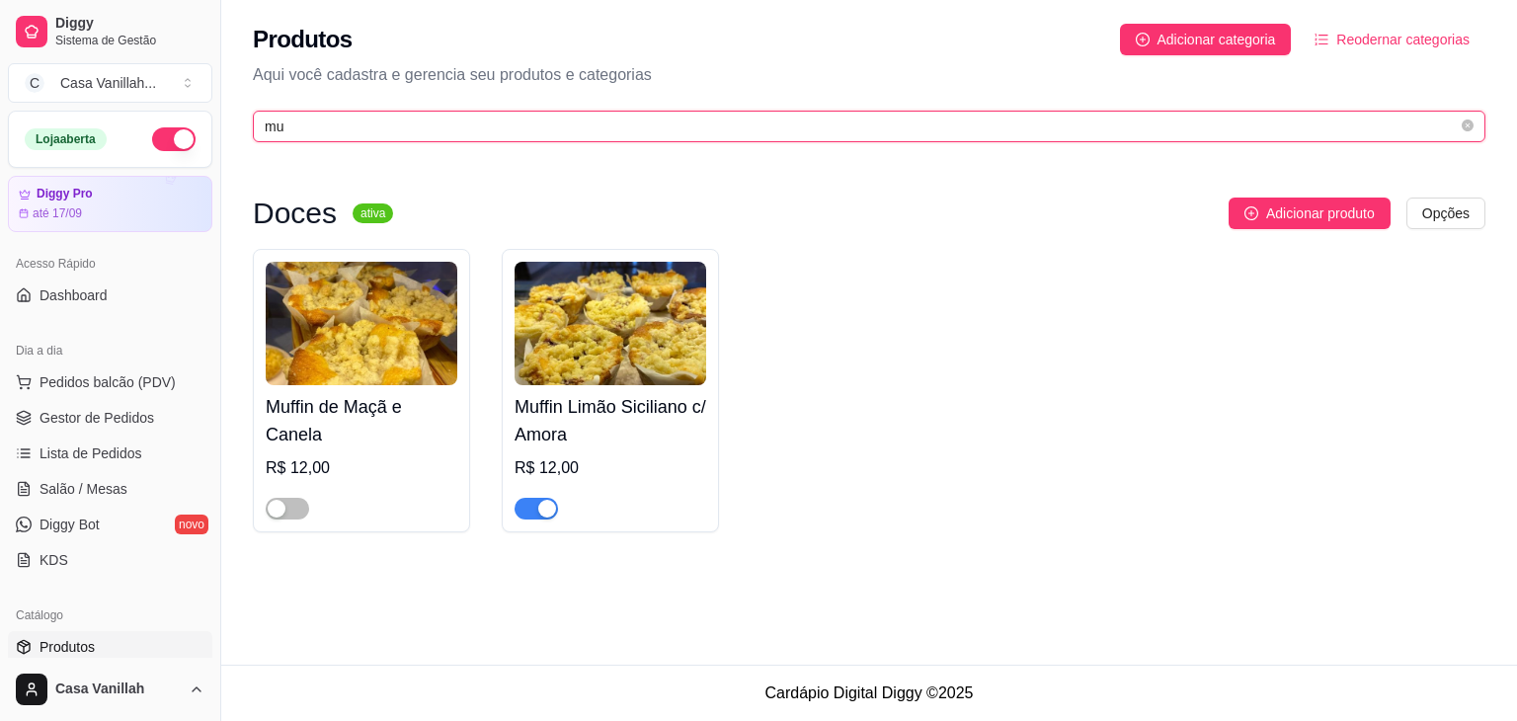
drag, startPoint x: 284, startPoint y: 127, endPoint x: 145, endPoint y: 125, distance: 139.2
click at [204, 125] on div "Diggy Sistema de Gestão C Casa Vanillah ... Loja aberta Diggy Pro até 17/09 Ace…" at bounding box center [758, 360] width 1517 height 721
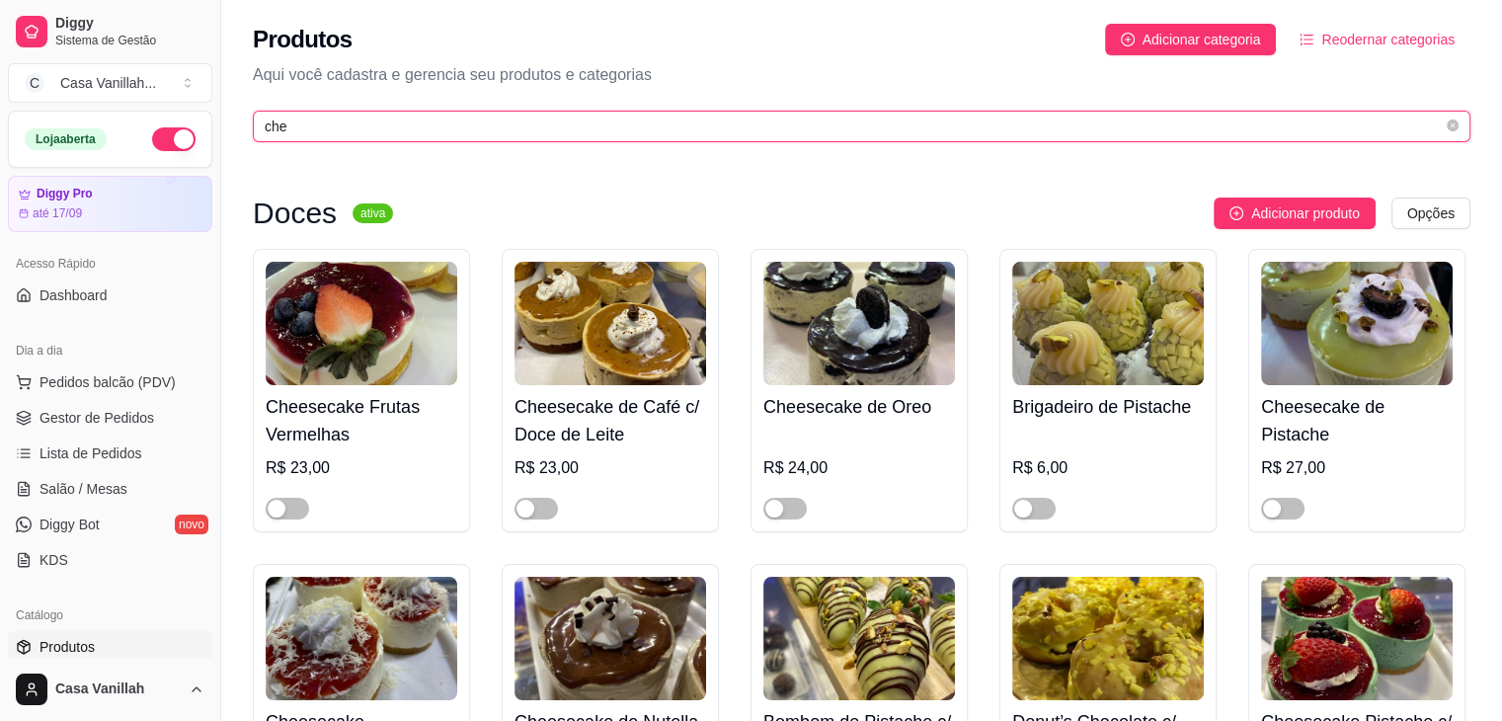
type input "chee"
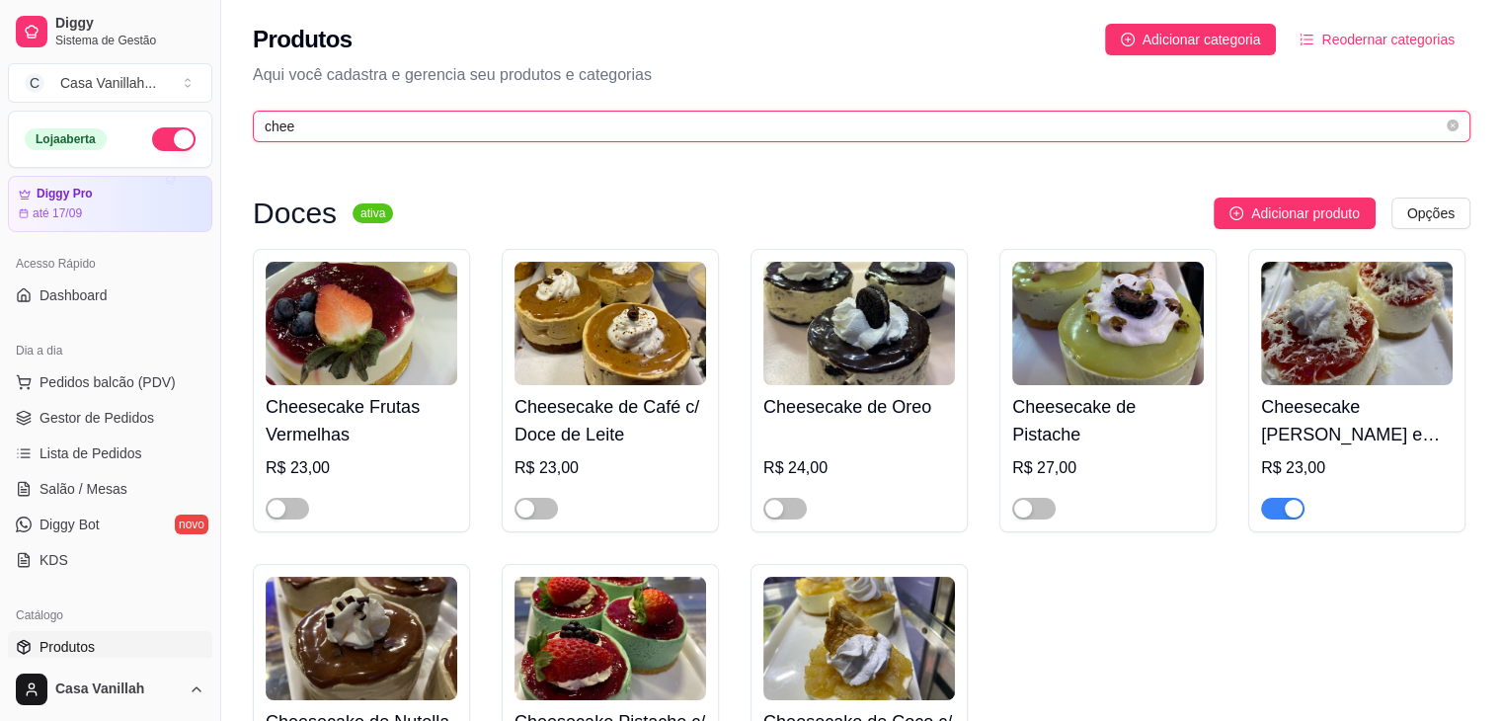
drag, startPoint x: 303, startPoint y: 124, endPoint x: 150, endPoint y: 123, distance: 153.1
click at [150, 123] on div "Diggy Sistema de Gestão C Casa Vanillah ... Loja aberta Diggy Pro até 17/09 Ace…" at bounding box center [751, 473] width 1502 height 947
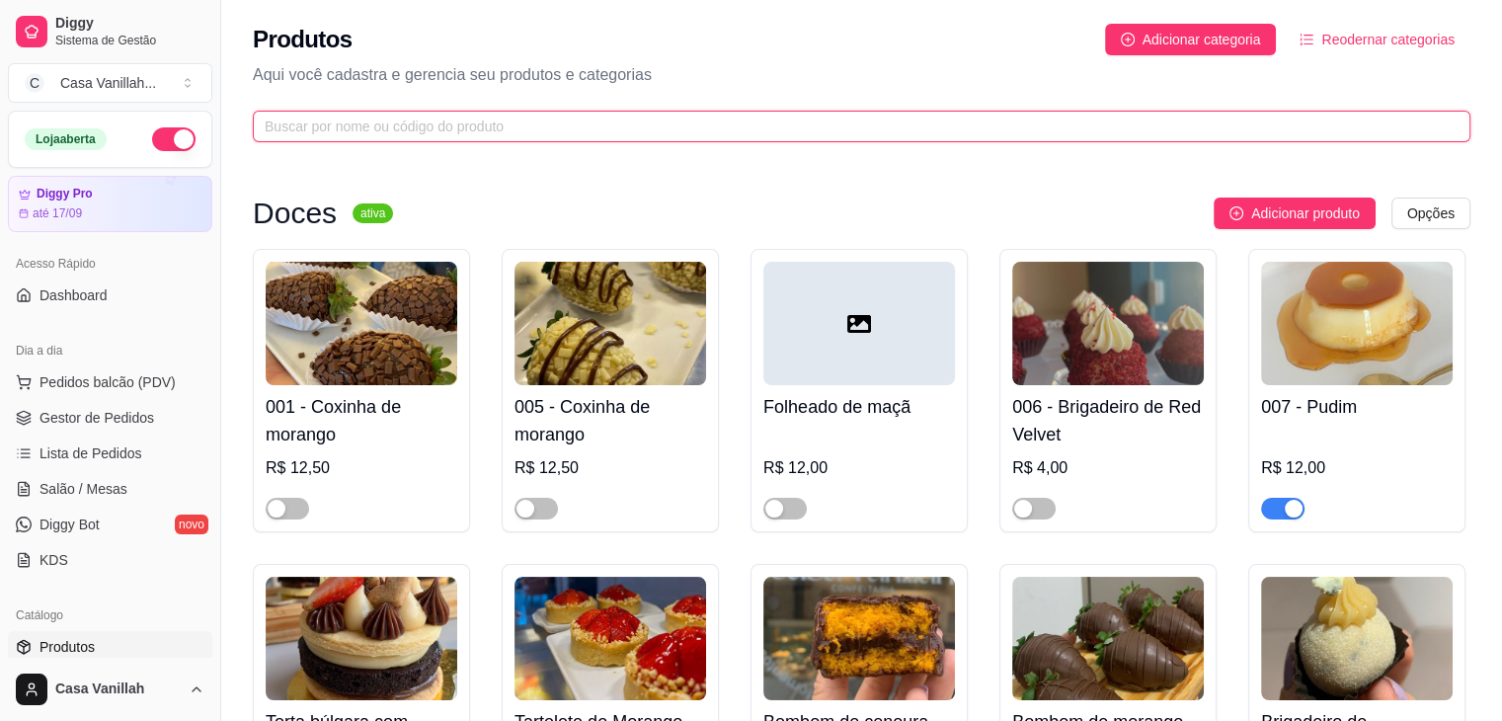
click at [345, 134] on input "text" at bounding box center [854, 127] width 1178 height 22
